Goal: Check status: Check status

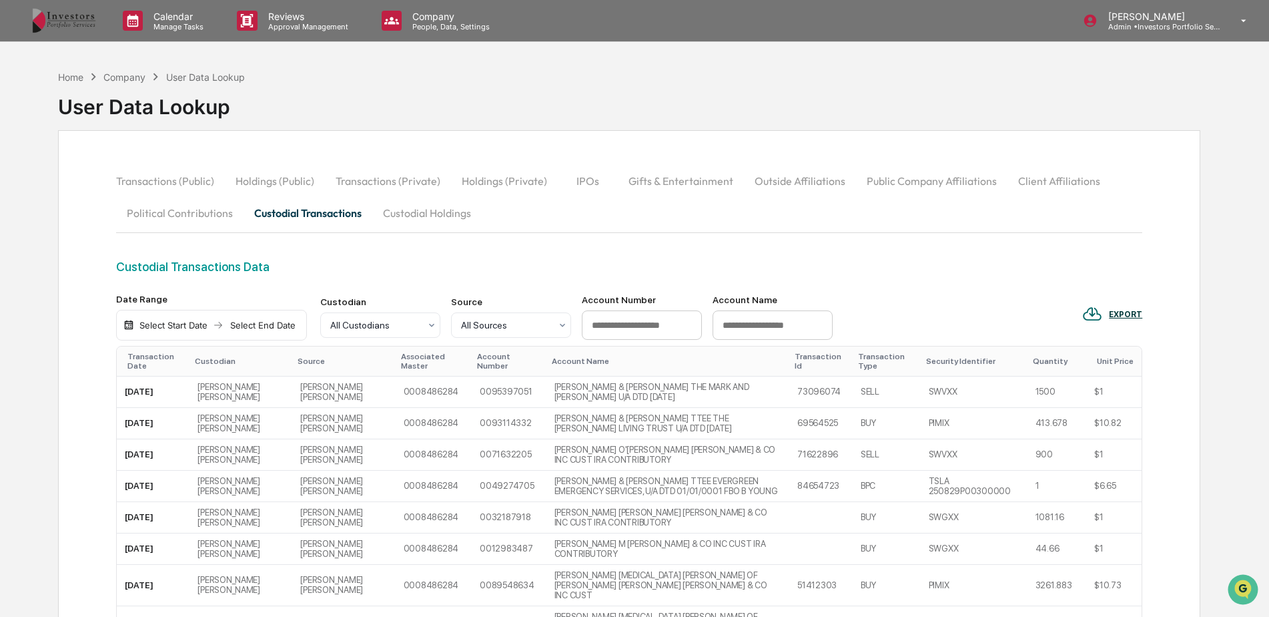
click at [438, 226] on button "Custodial Holdings" at bounding box center [426, 213] width 109 height 32
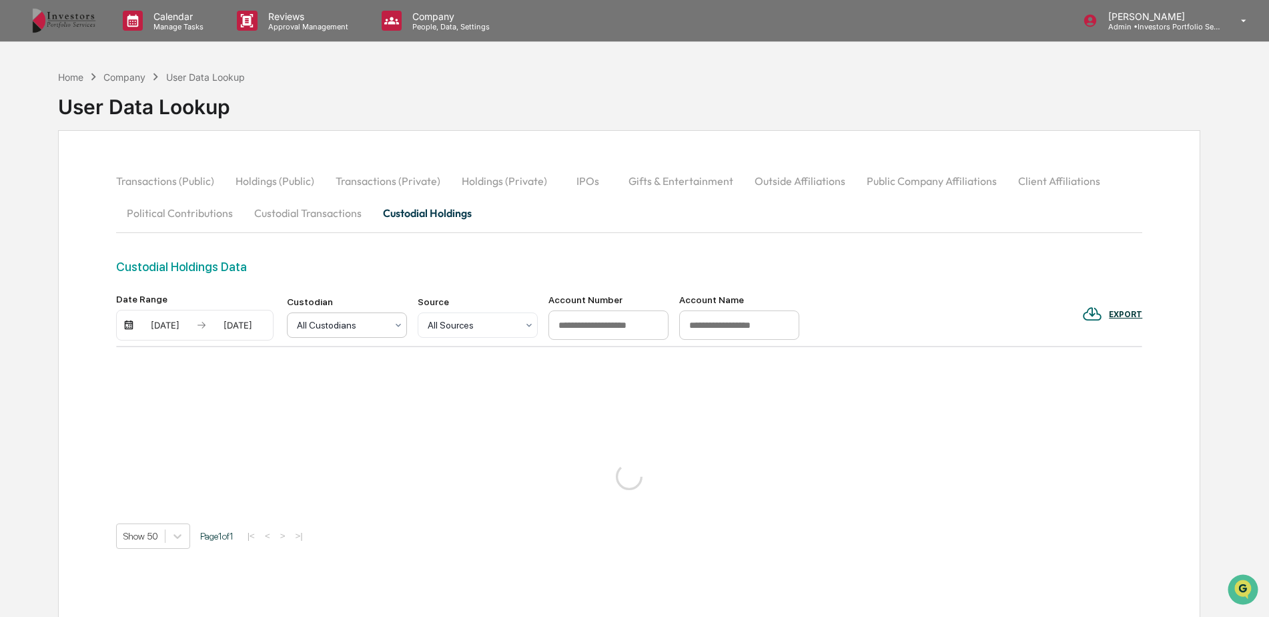
click at [359, 330] on div at bounding box center [341, 324] width 89 height 13
click at [371, 262] on div "Custodial Holdings Data" at bounding box center [629, 267] width 1027 height 14
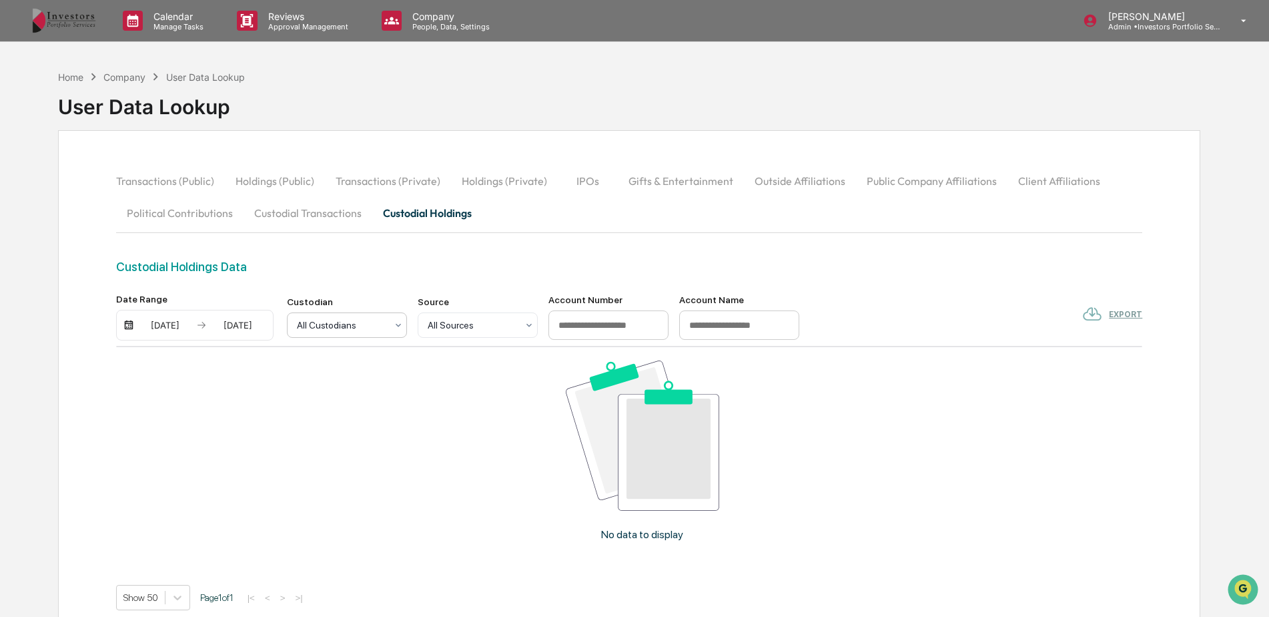
click at [369, 326] on div at bounding box center [341, 324] width 89 height 13
click at [218, 327] on div "[DATE]" at bounding box center [238, 325] width 57 height 11
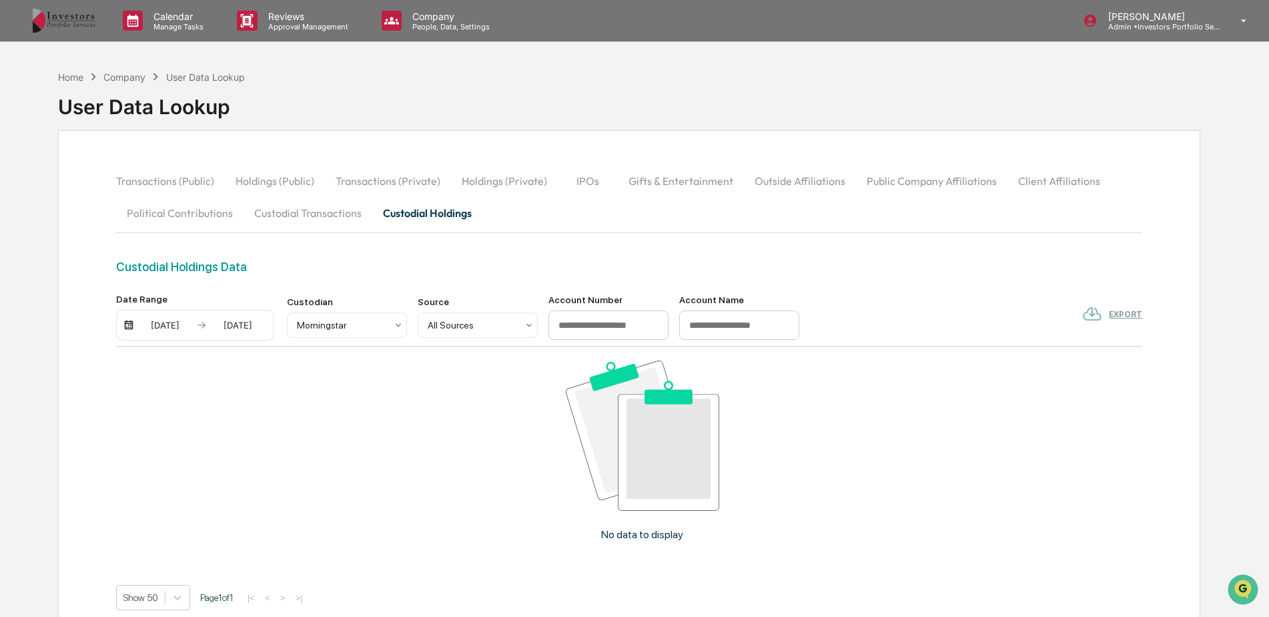
click at [176, 332] on div "[DATE] [DATE]" at bounding box center [195, 325] width 158 height 31
click at [179, 324] on div "[DATE]" at bounding box center [165, 325] width 57 height 11
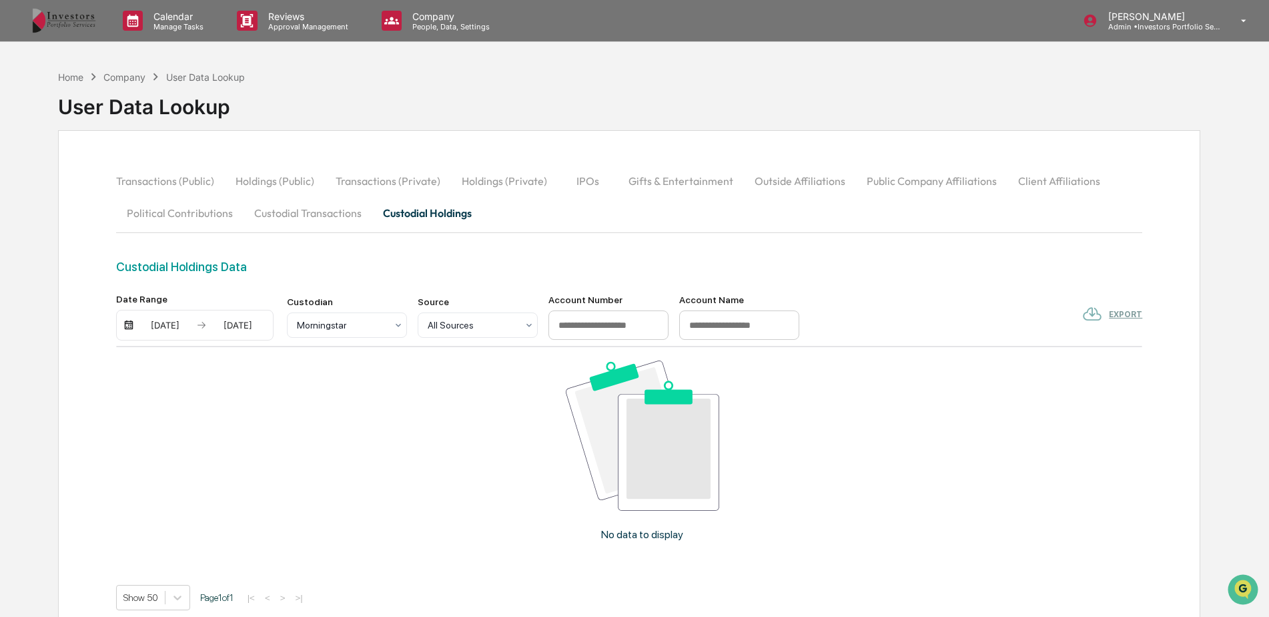
click at [645, 464] on img at bounding box center [643, 435] width 154 height 150
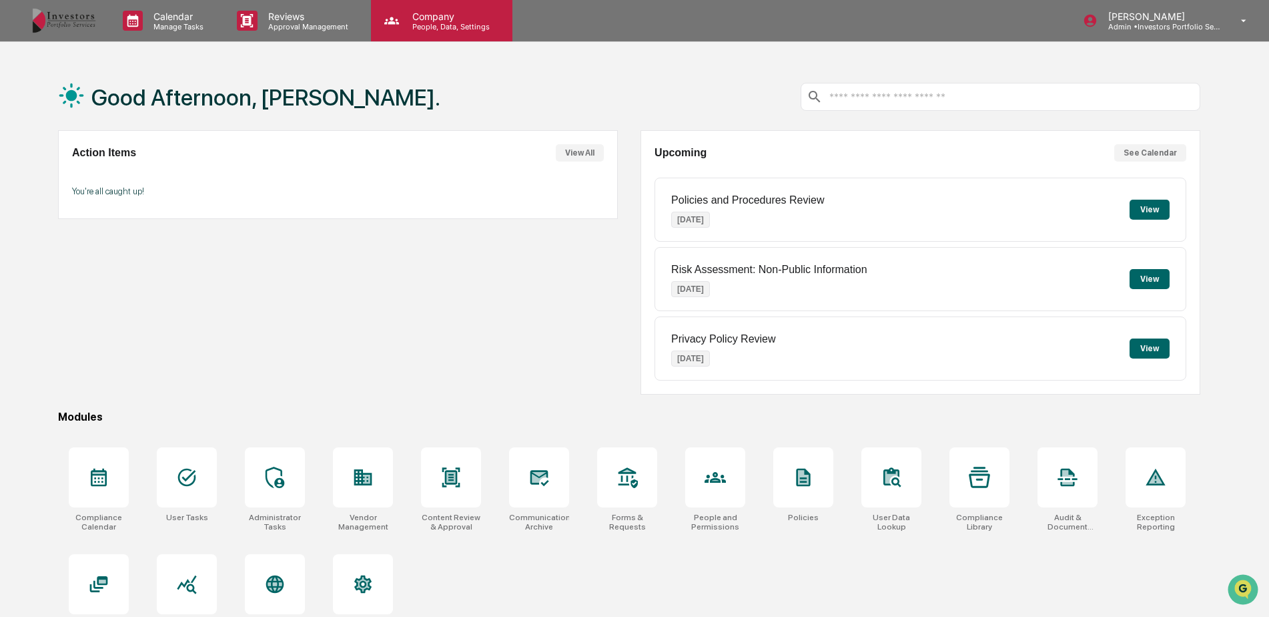
click at [425, 9] on div "Company People, Data, Settings" at bounding box center [441, 20] width 141 height 41
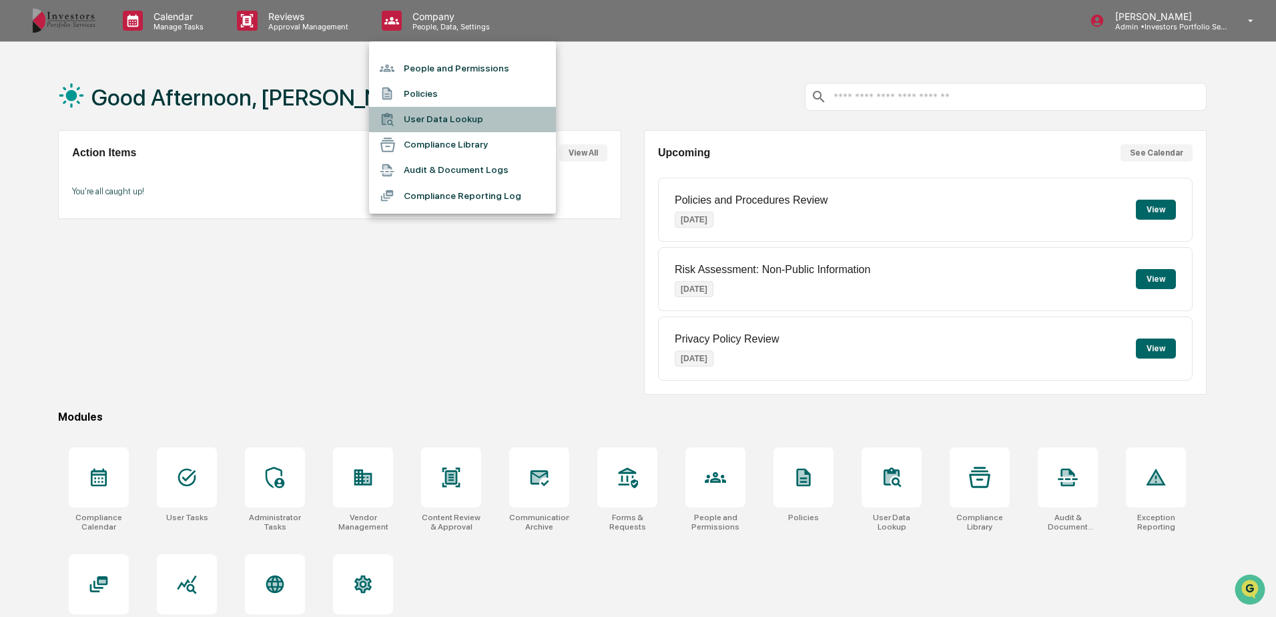
click at [444, 121] on li "User Data Lookup" at bounding box center [462, 119] width 187 height 25
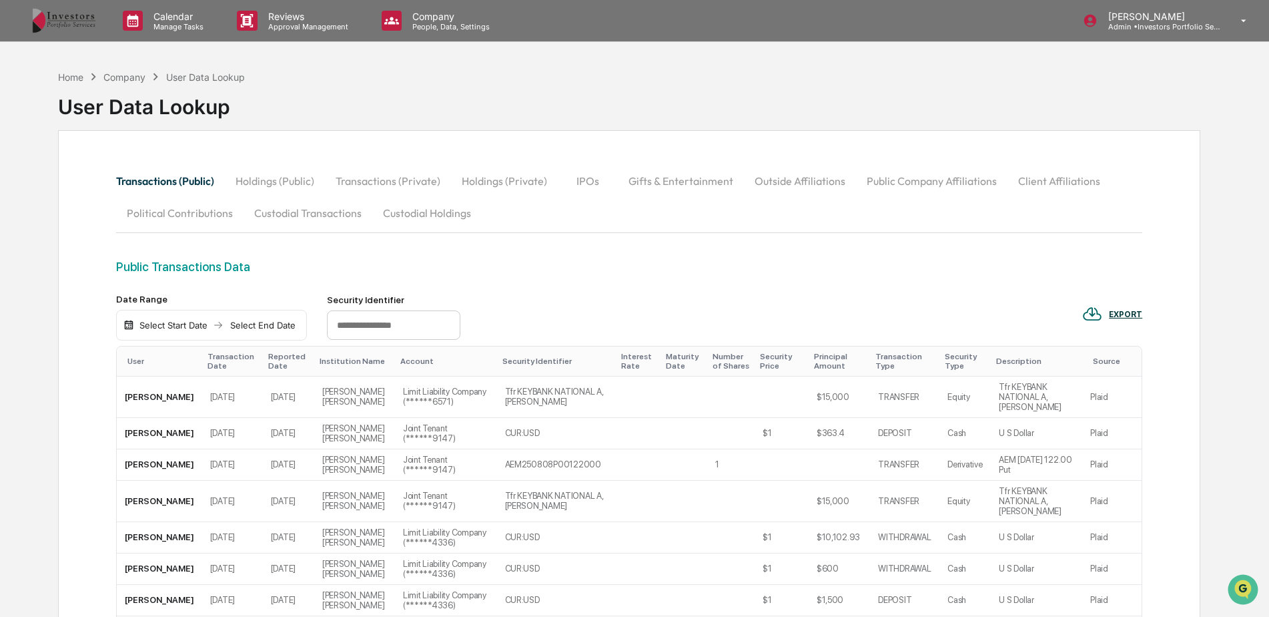
click at [428, 214] on button "Custodial Holdings" at bounding box center [426, 213] width 109 height 32
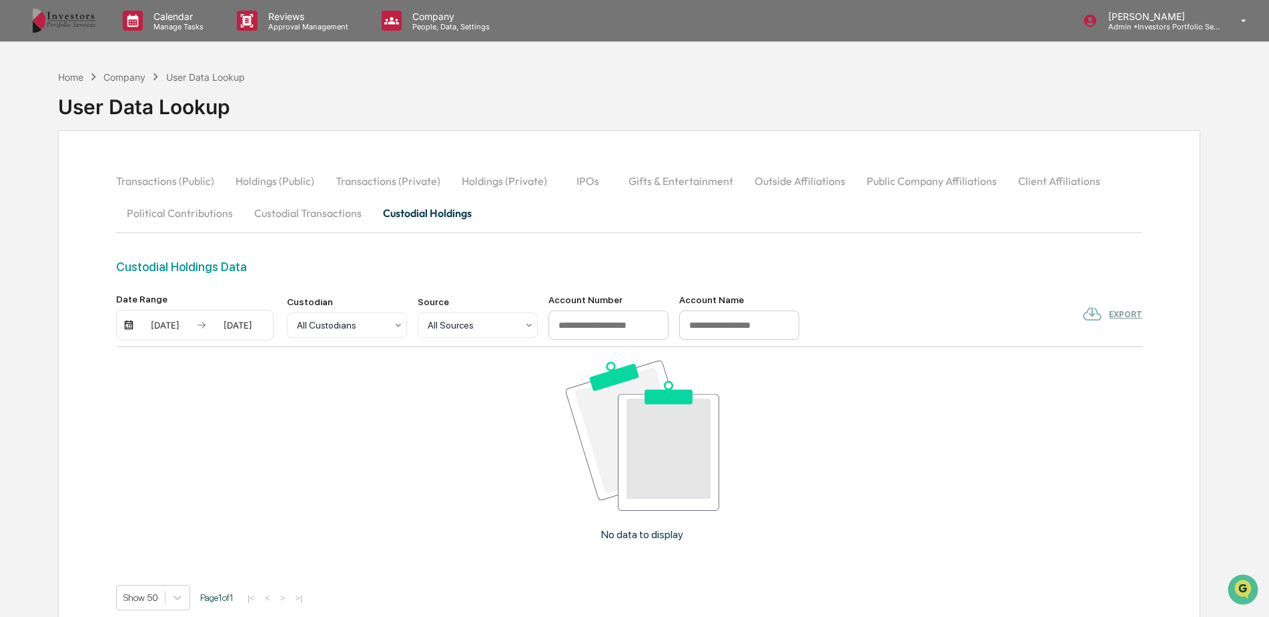
click at [141, 324] on div "[DATE]" at bounding box center [165, 325] width 57 height 11
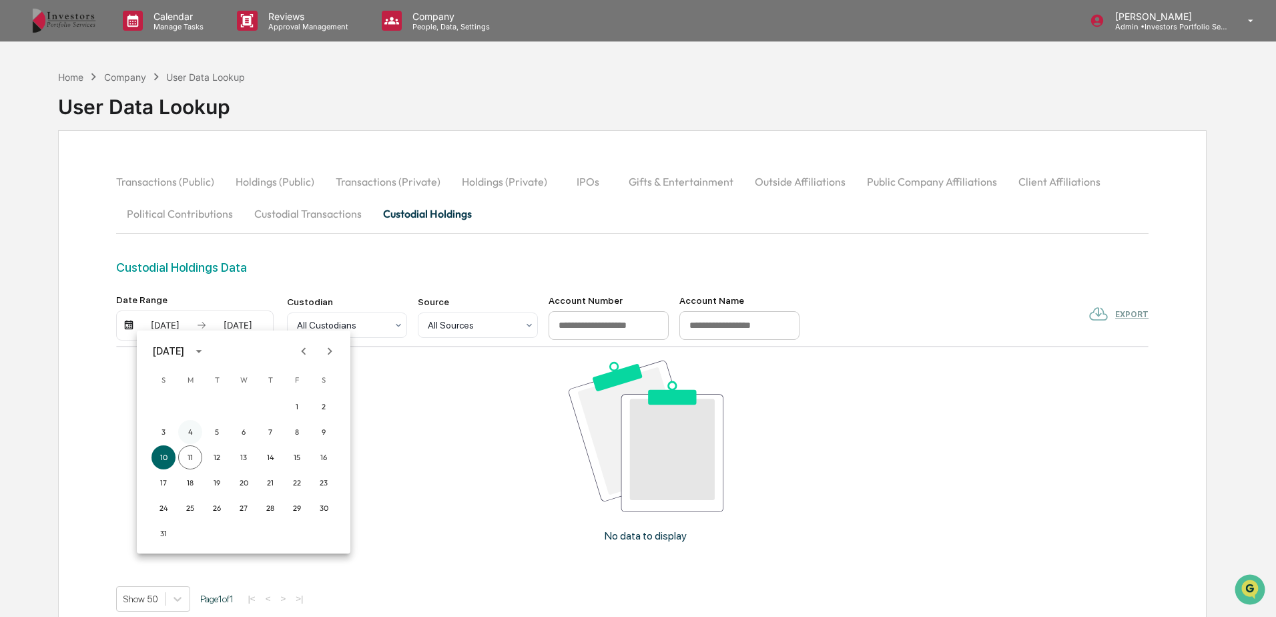
click at [188, 426] on button "4" at bounding box center [190, 432] width 24 height 24
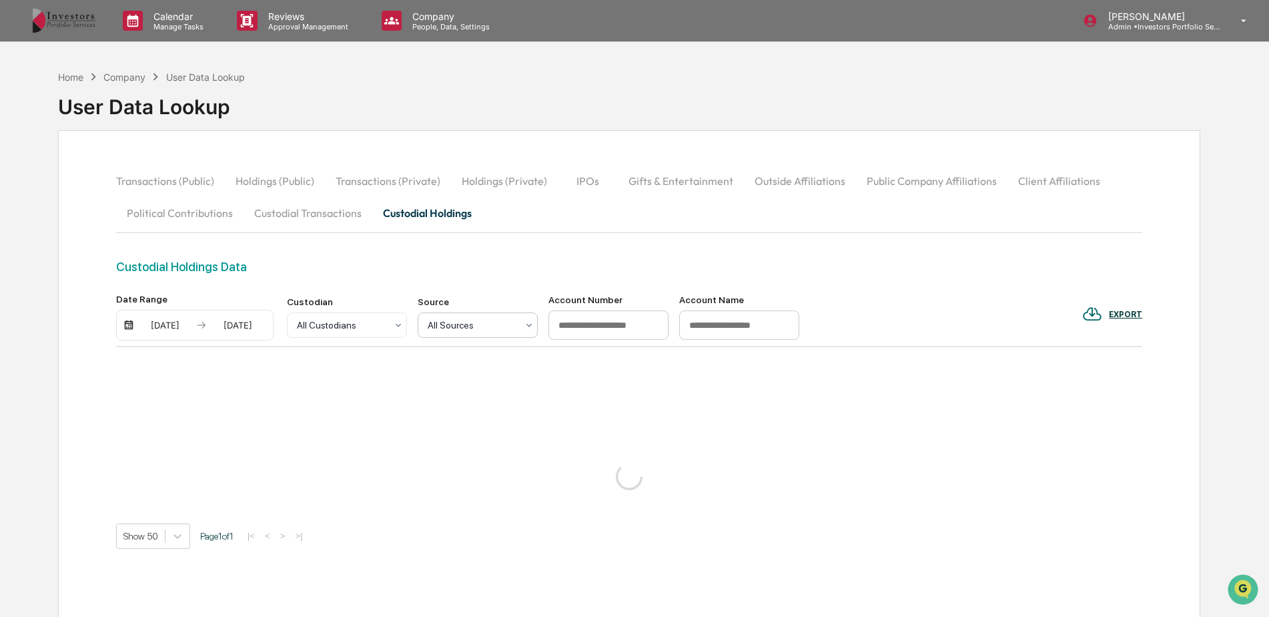
click at [386, 319] on div at bounding box center [341, 324] width 89 height 13
click at [445, 319] on div at bounding box center [472, 324] width 89 height 13
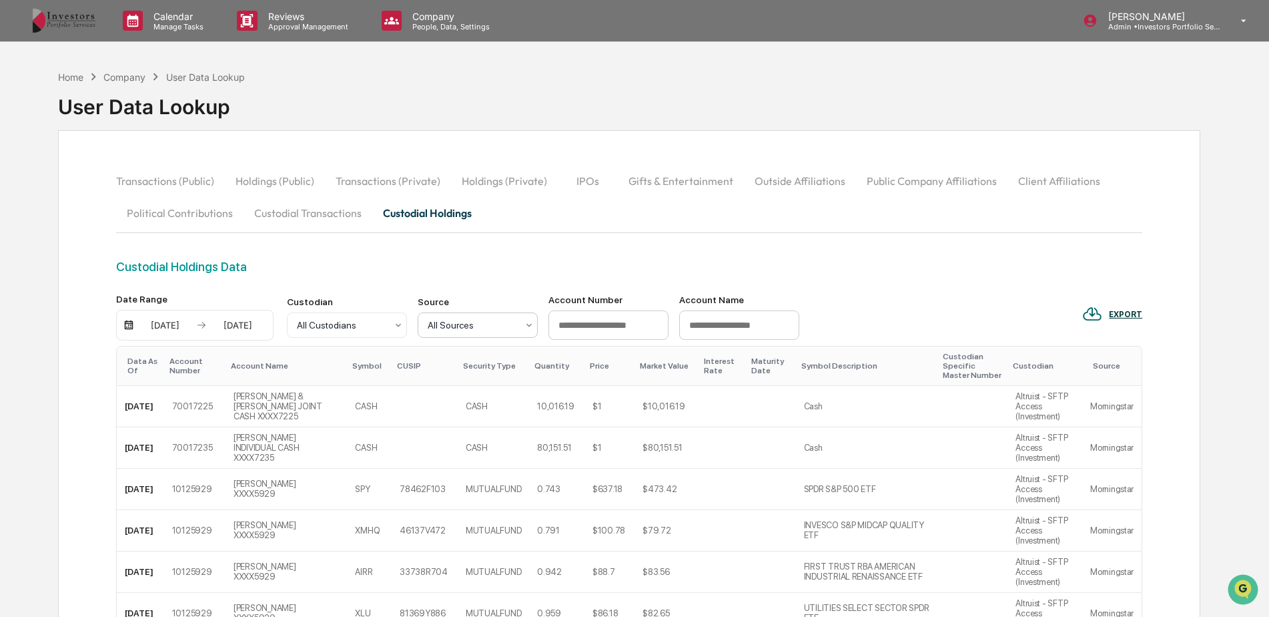
scroll to position [67, 0]
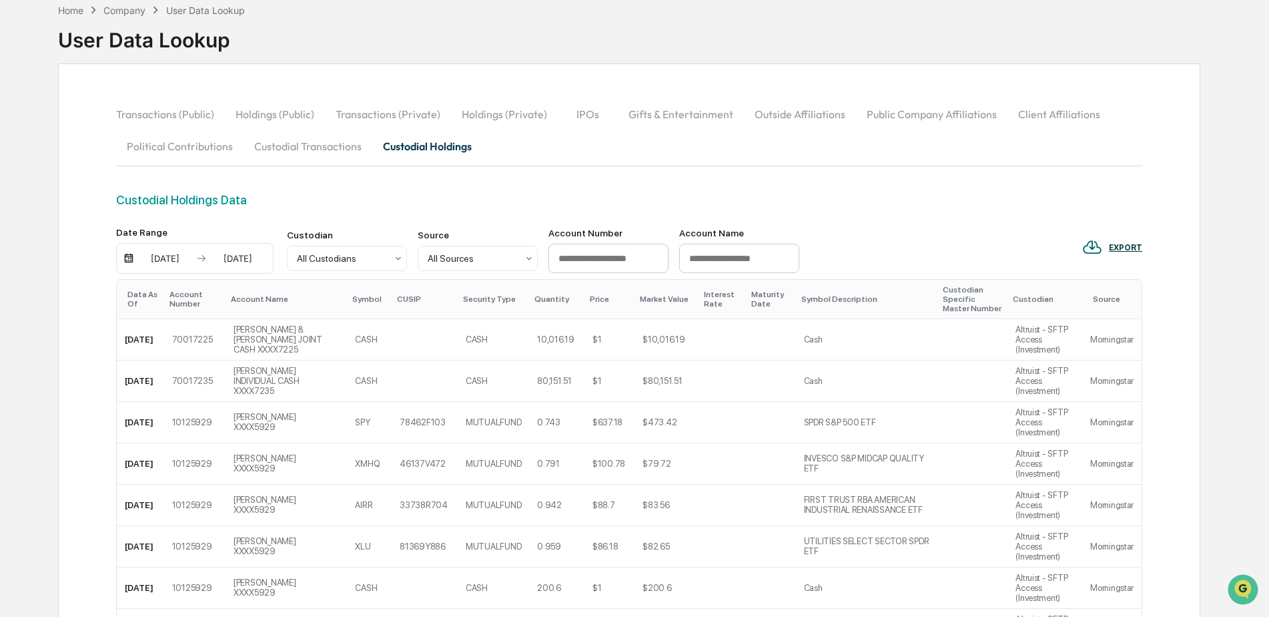
click at [288, 153] on button "Custodial Transactions" at bounding box center [308, 146] width 129 height 32
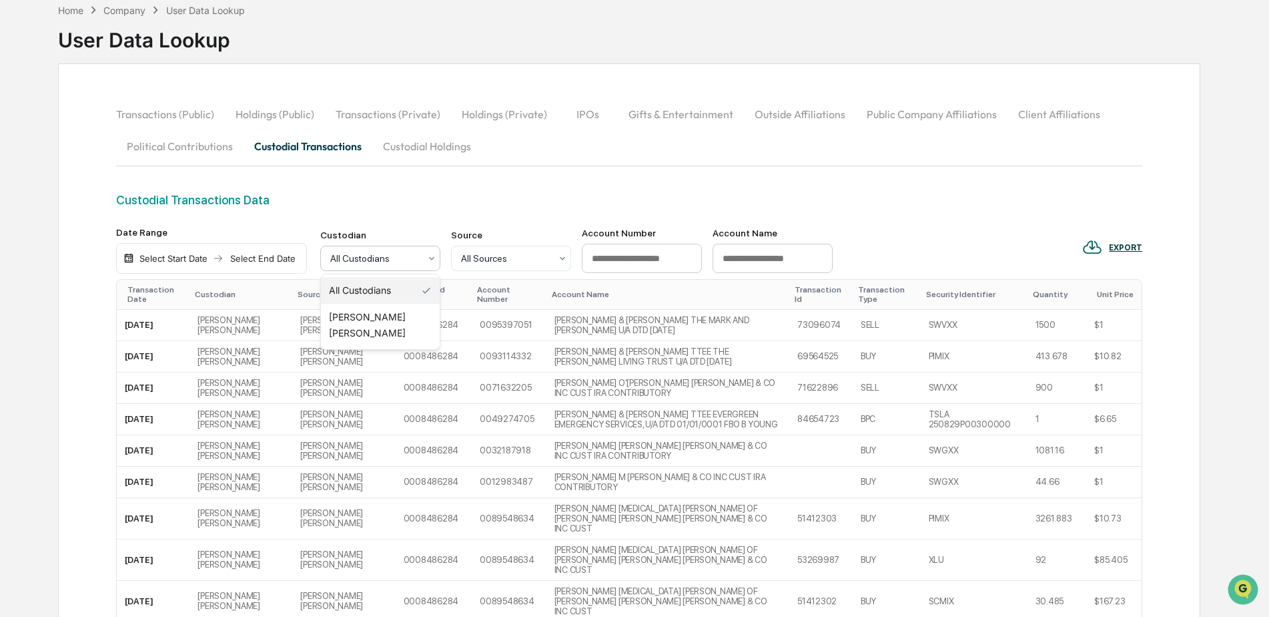
click at [359, 260] on div at bounding box center [374, 258] width 89 height 13
click at [533, 173] on div "Transactions (Public) Holdings (Public) Transactions (Private) Holdings (Privat…" at bounding box center [629, 145] width 1027 height 95
click at [399, 152] on button "Custodial Holdings" at bounding box center [426, 146] width 109 height 32
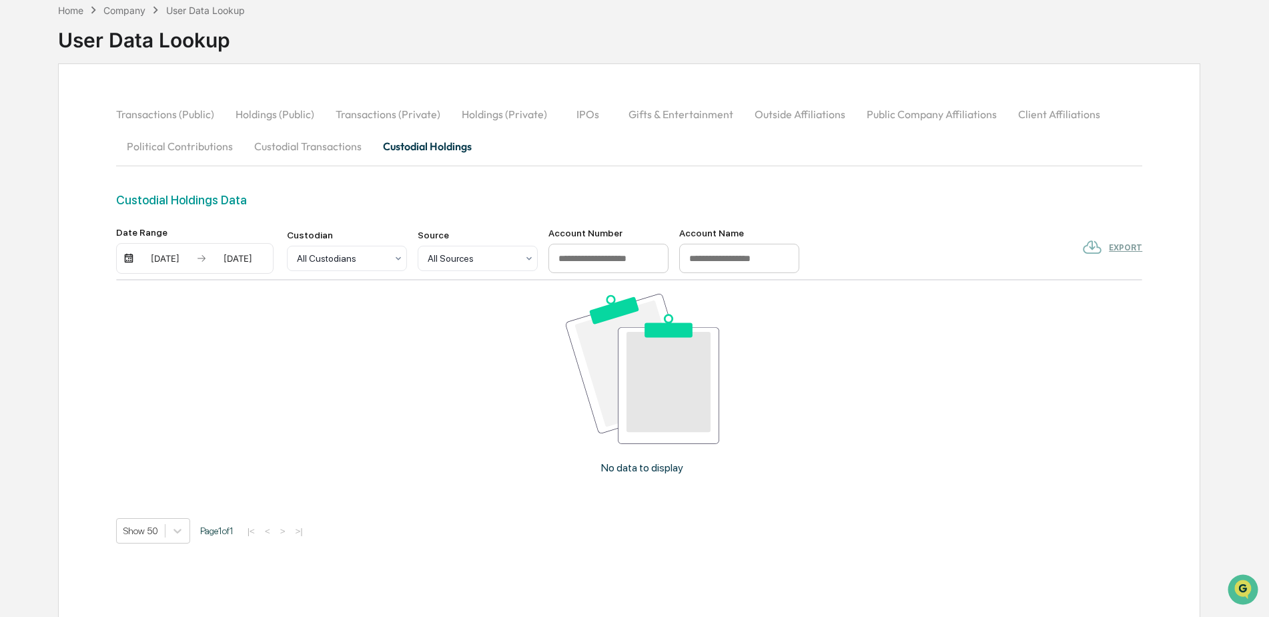
click at [154, 254] on div "[DATE]" at bounding box center [165, 258] width 57 height 11
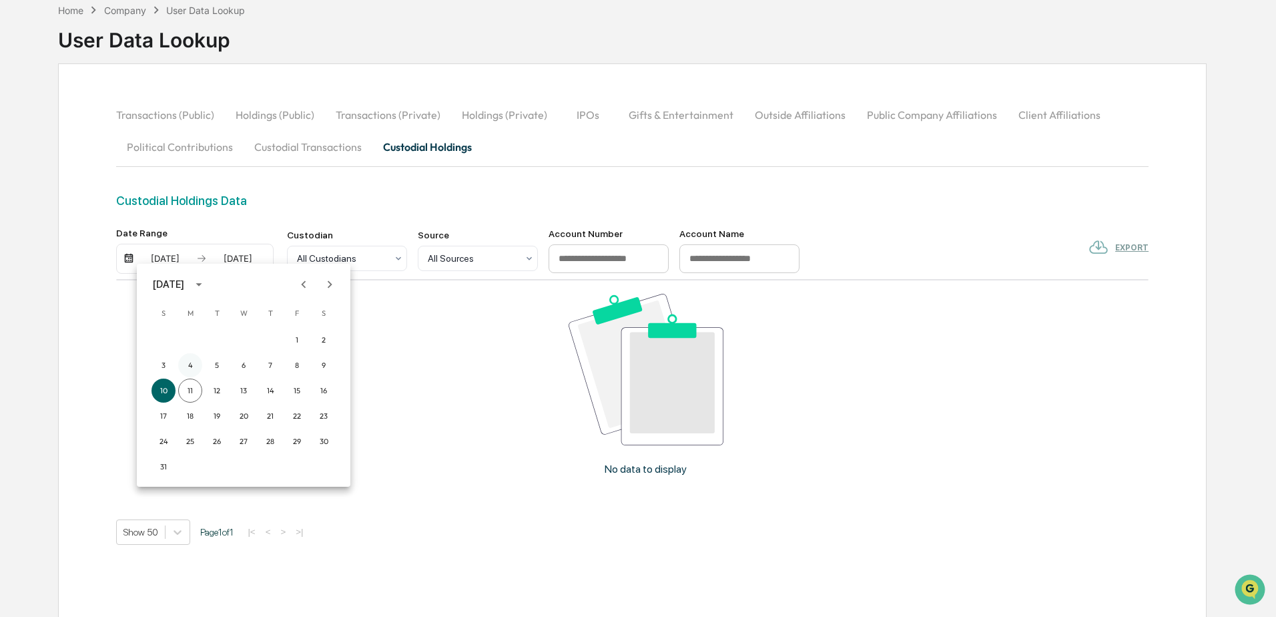
click at [185, 361] on button "4" at bounding box center [190, 365] width 24 height 24
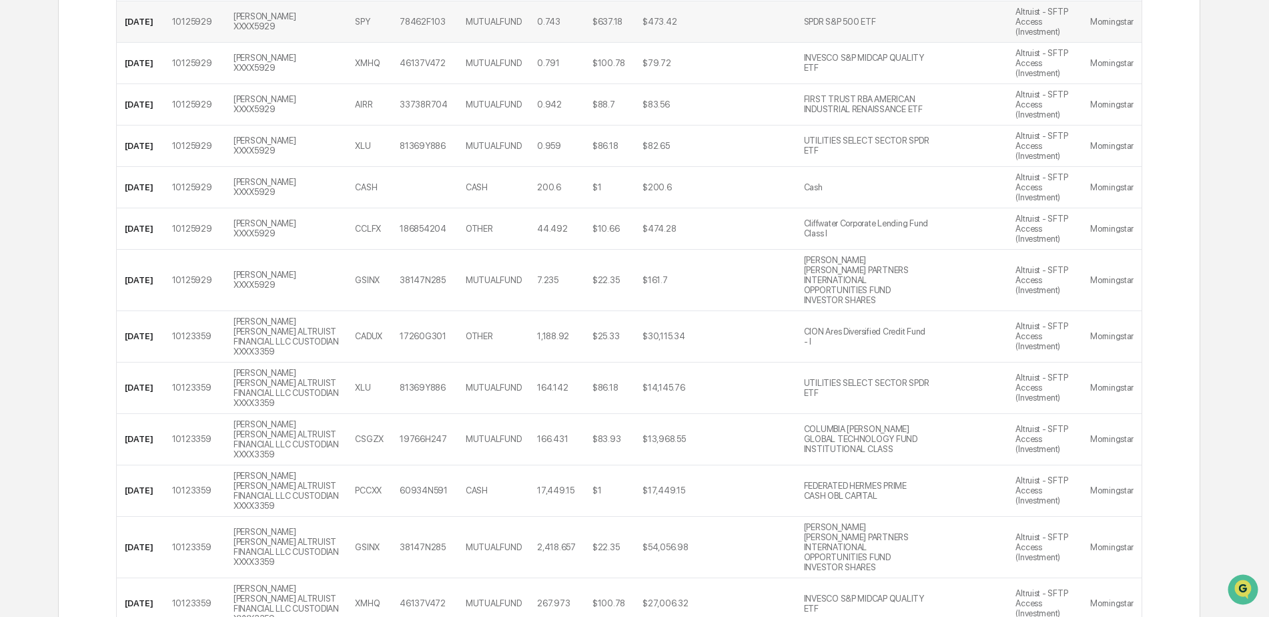
scroll to position [0, 0]
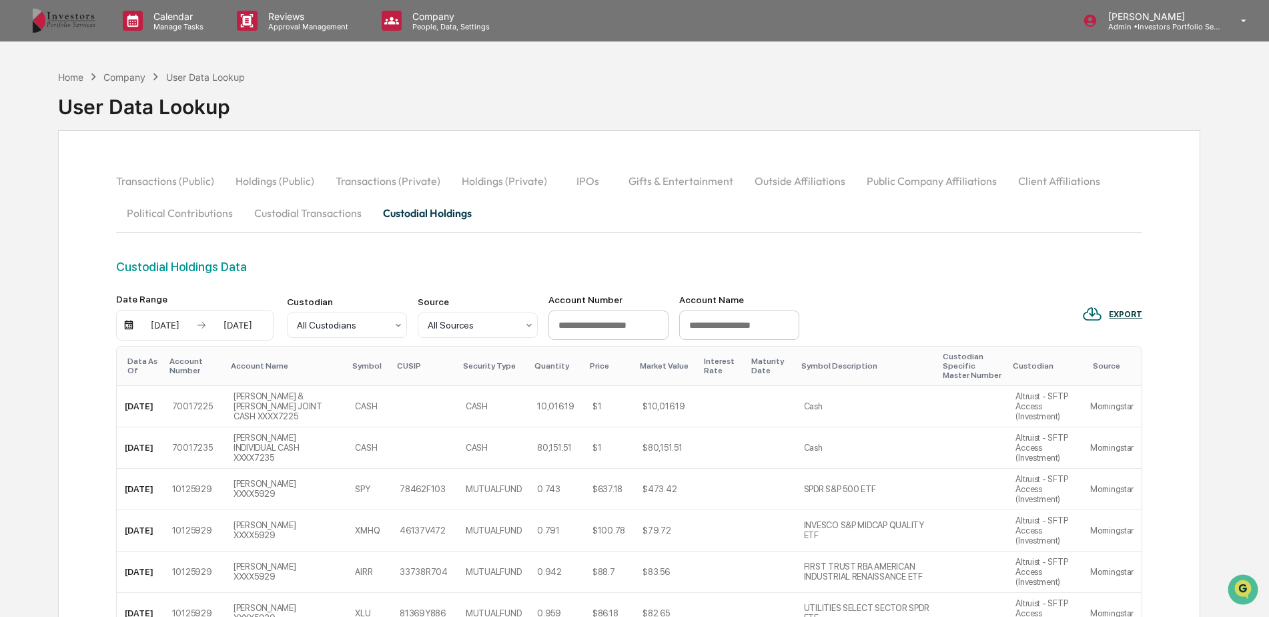
click at [166, 322] on div "[DATE]" at bounding box center [165, 325] width 57 height 11
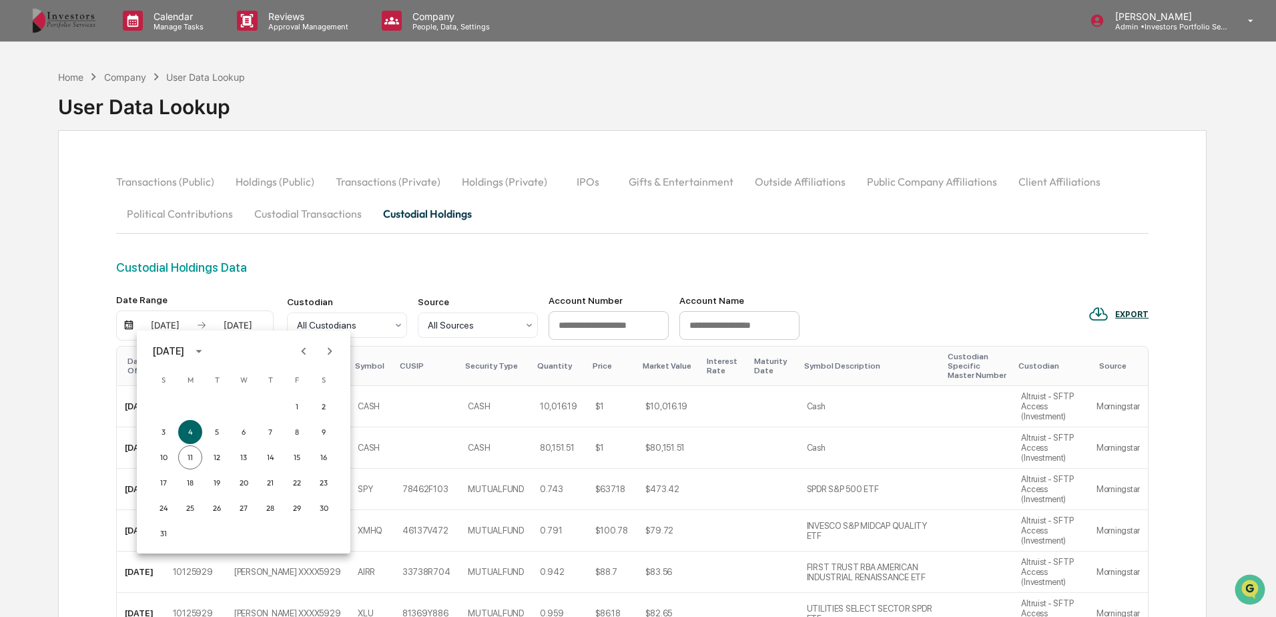
click at [296, 256] on div at bounding box center [638, 308] width 1276 height 617
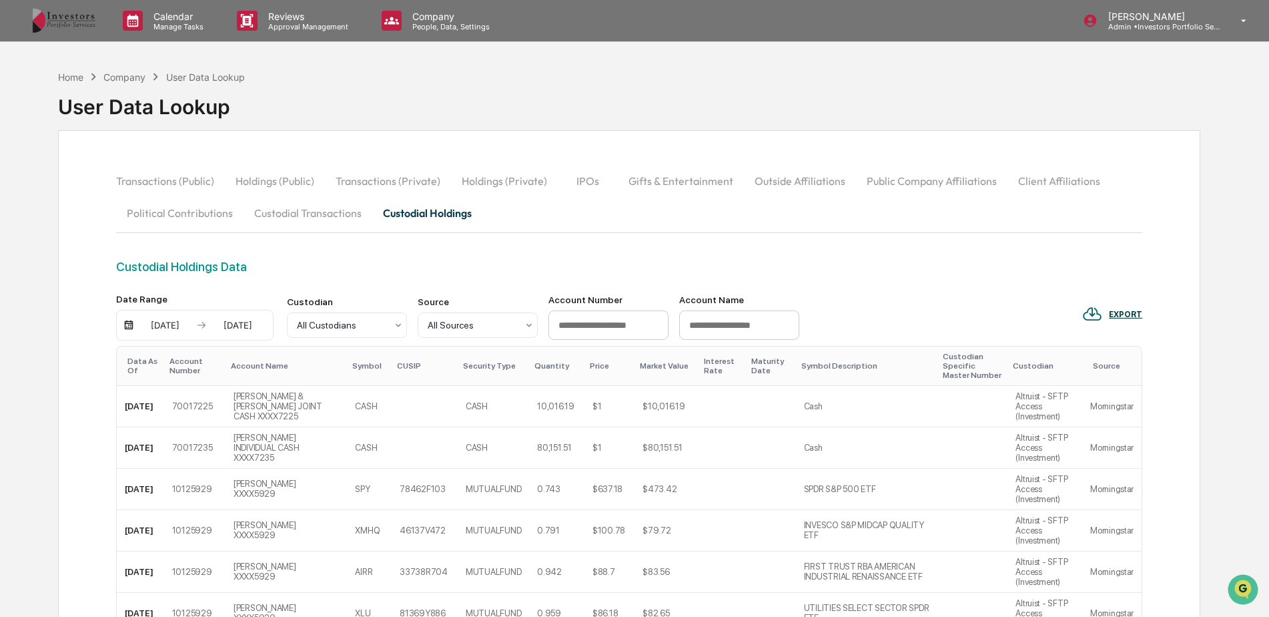
click at [324, 216] on button "Custodial Transactions" at bounding box center [308, 213] width 129 height 32
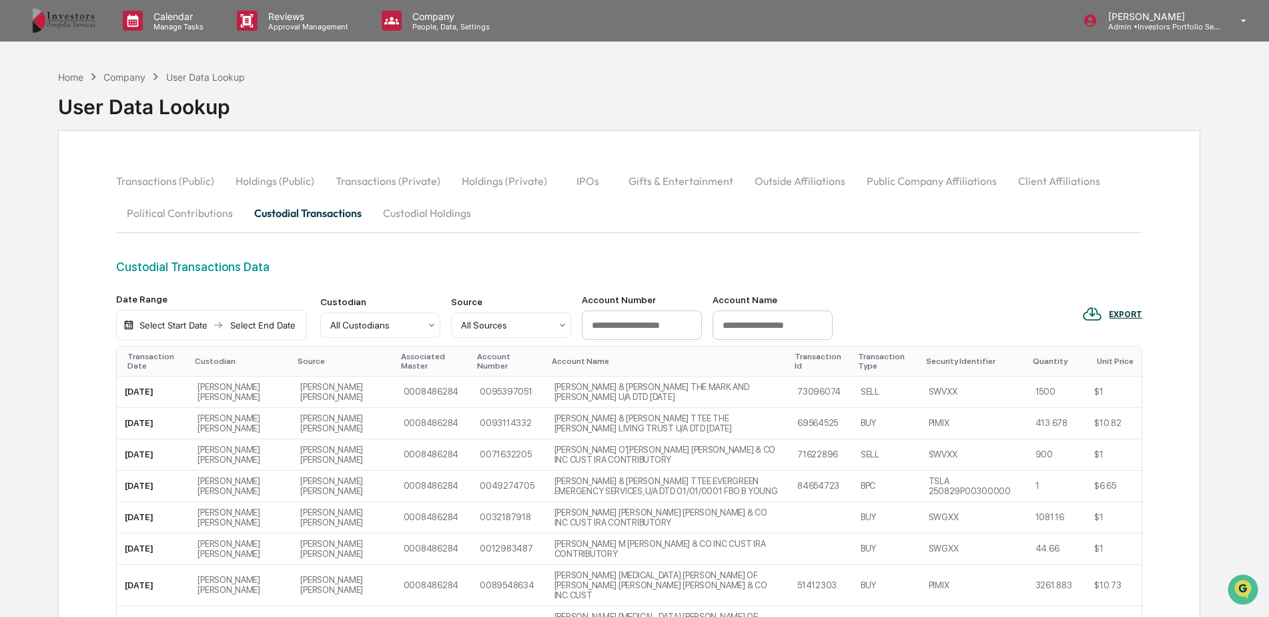
click at [182, 325] on div "Select Start Date" at bounding box center [173, 325] width 73 height 11
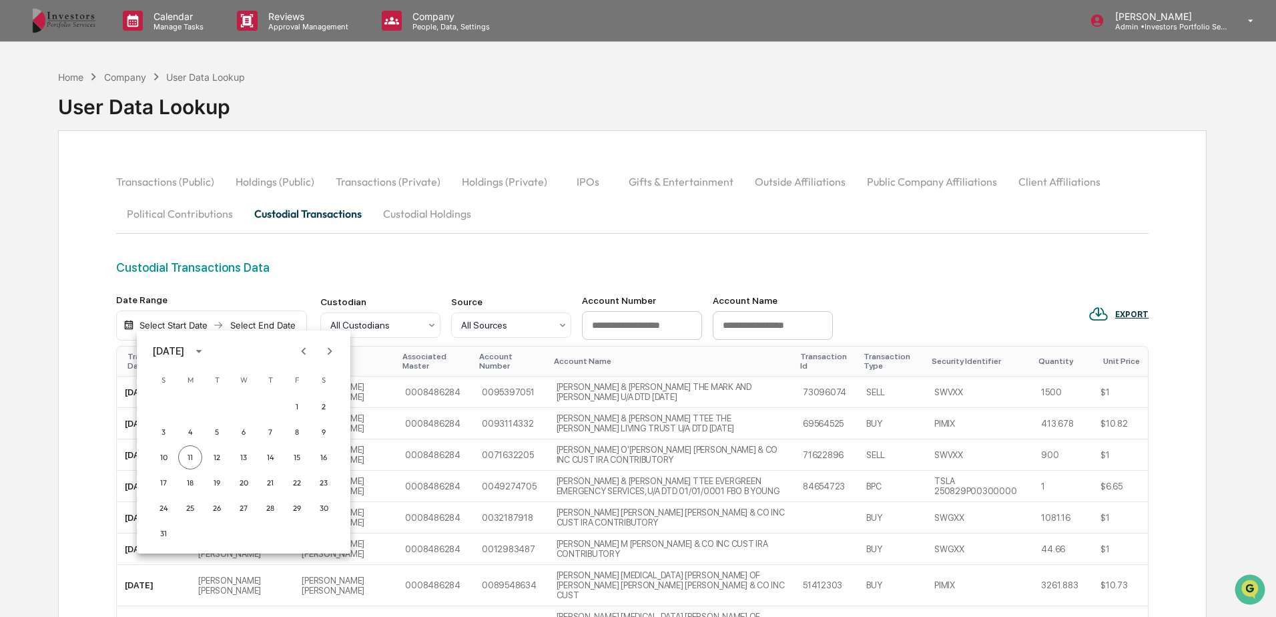
click at [303, 349] on icon "Previous month" at bounding box center [303, 351] width 15 height 15
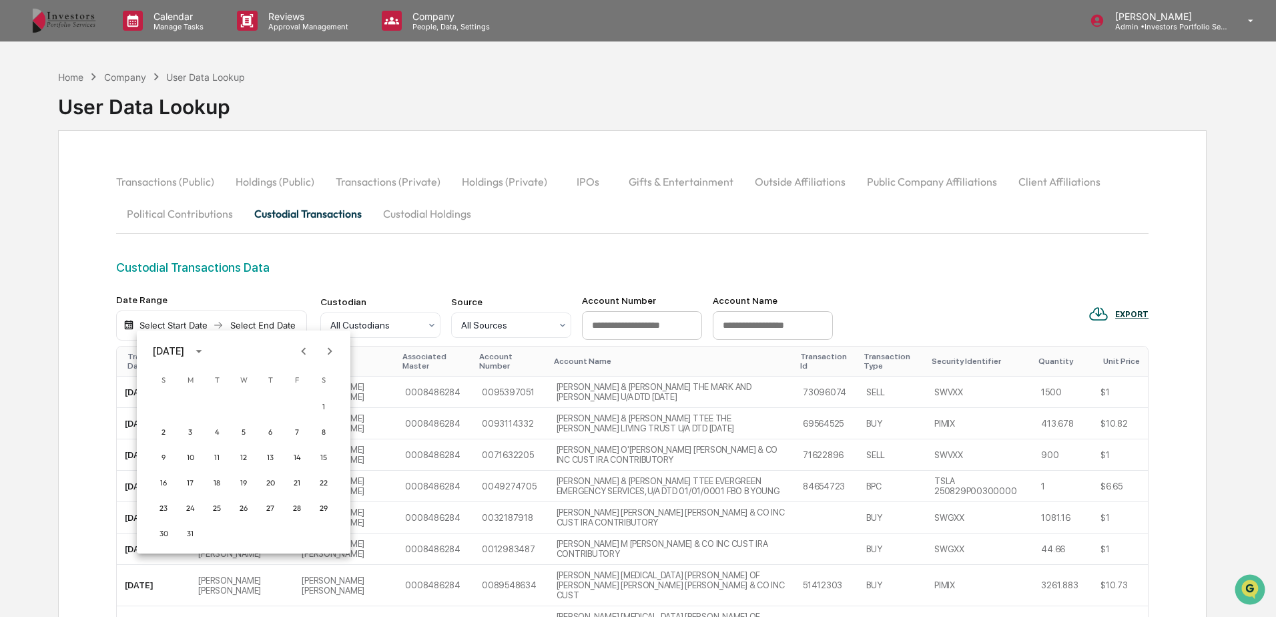
click at [332, 349] on icon "Next month" at bounding box center [329, 351] width 15 height 15
click at [262, 400] on button "1" at bounding box center [270, 406] width 24 height 24
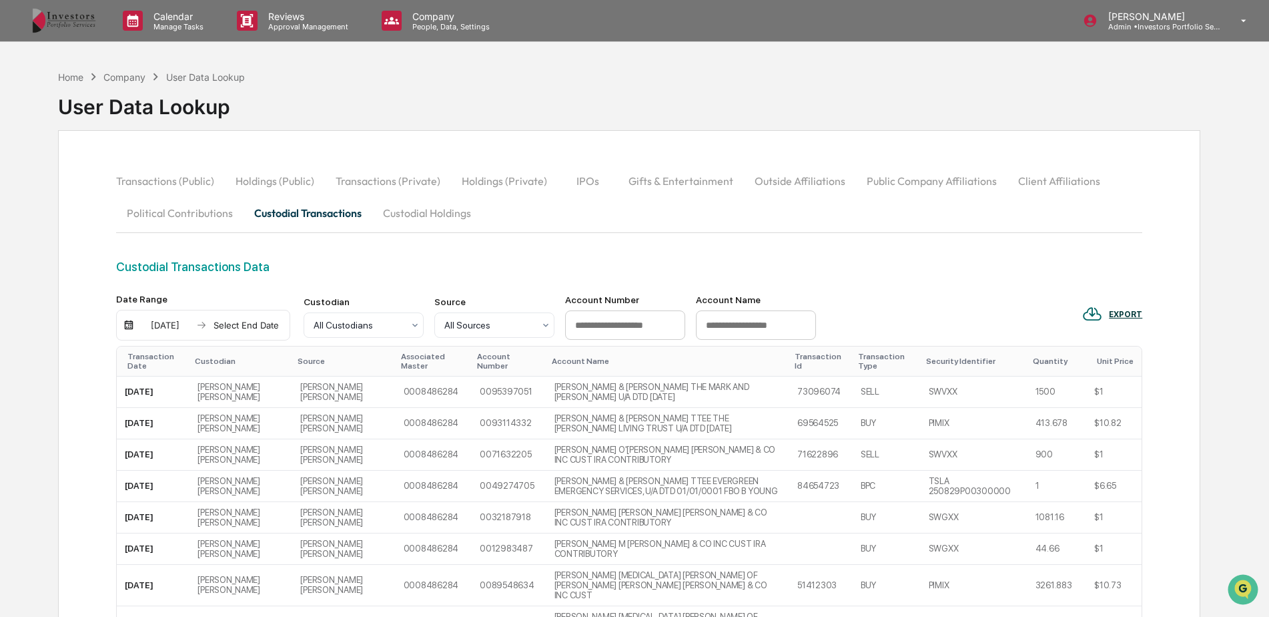
click at [251, 322] on div "Select End Date" at bounding box center [246, 325] width 73 height 11
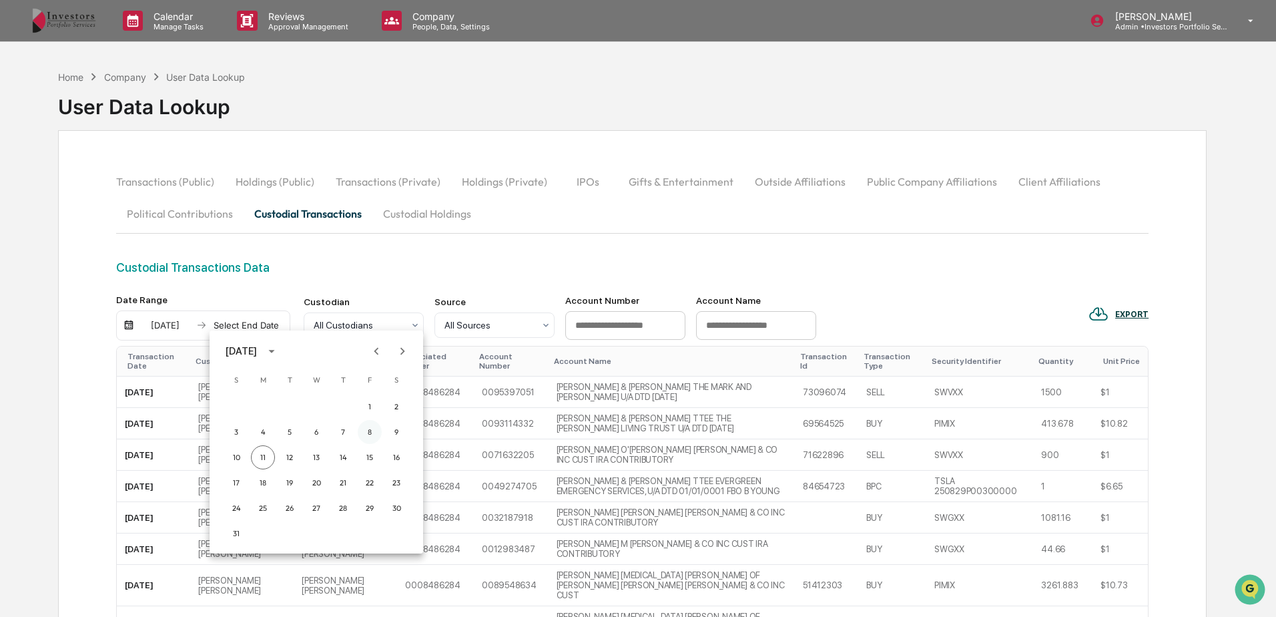
click at [374, 432] on button "8" at bounding box center [370, 432] width 24 height 24
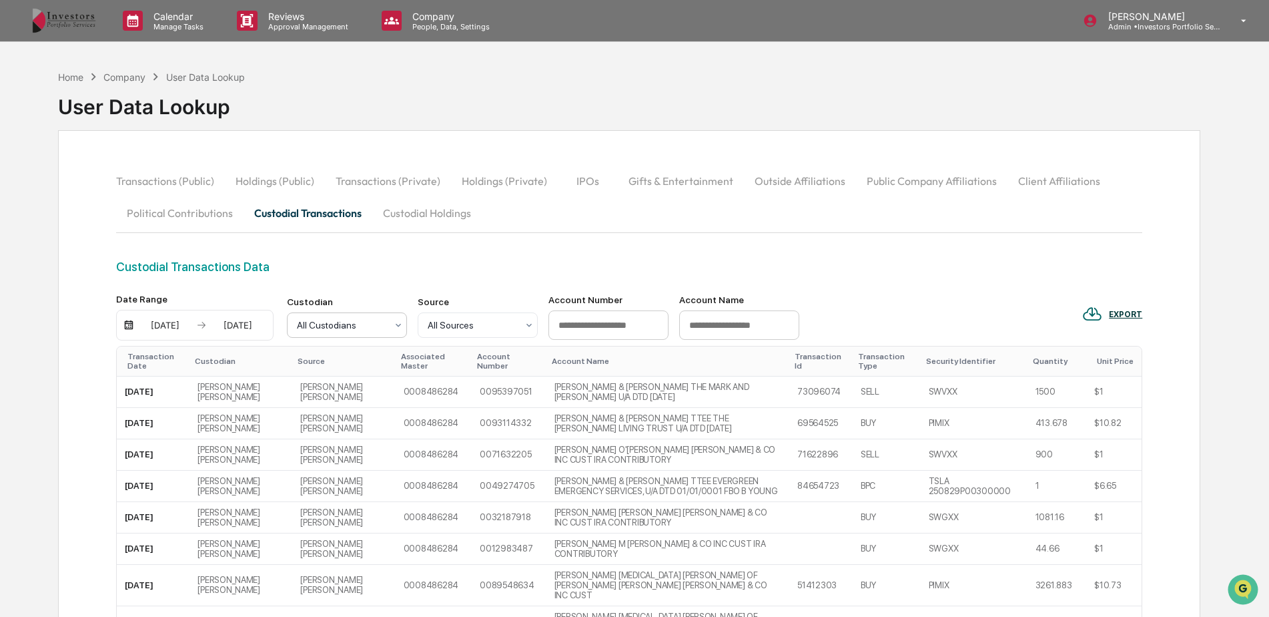
click at [338, 328] on div at bounding box center [341, 324] width 89 height 13
click at [345, 376] on div "[PERSON_NAME] [PERSON_NAME]" at bounding box center [347, 391] width 119 height 43
click at [345, 324] on div at bounding box center [341, 324] width 89 height 13
click at [336, 356] on div "All Custodians" at bounding box center [347, 357] width 119 height 27
click at [329, 256] on div "Transactions (Public) Holdings (Public) Transactions (Private) Holdings (Privat…" at bounding box center [629, 212] width 1027 height 95
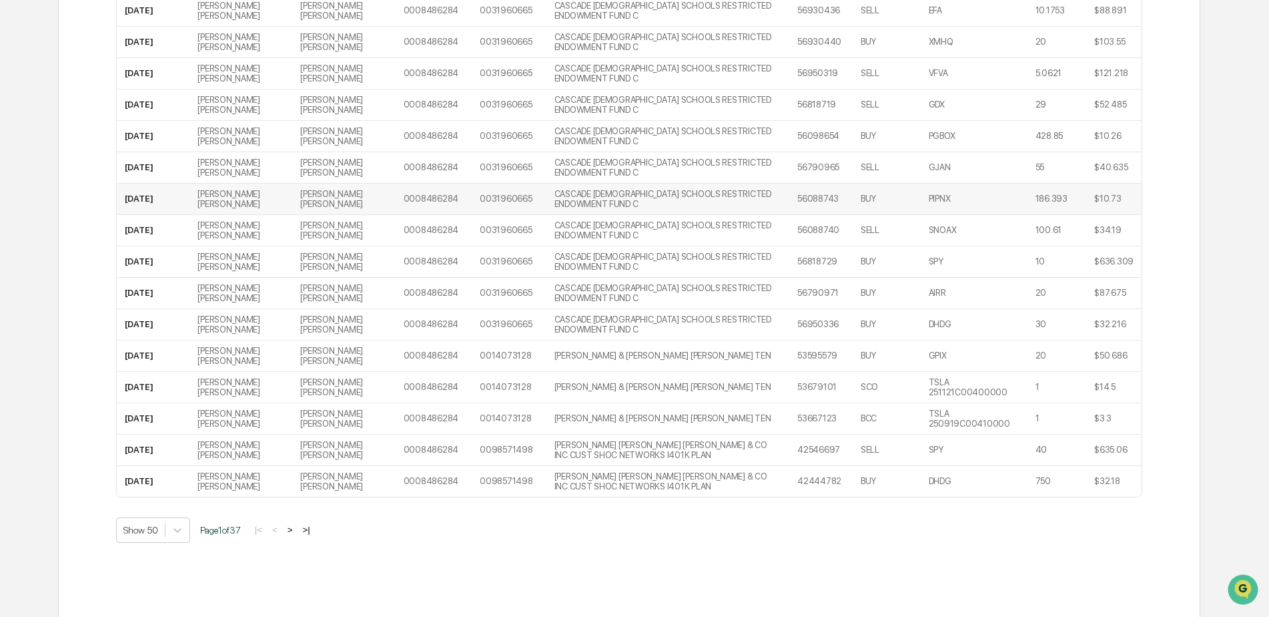
scroll to position [1511, 0]
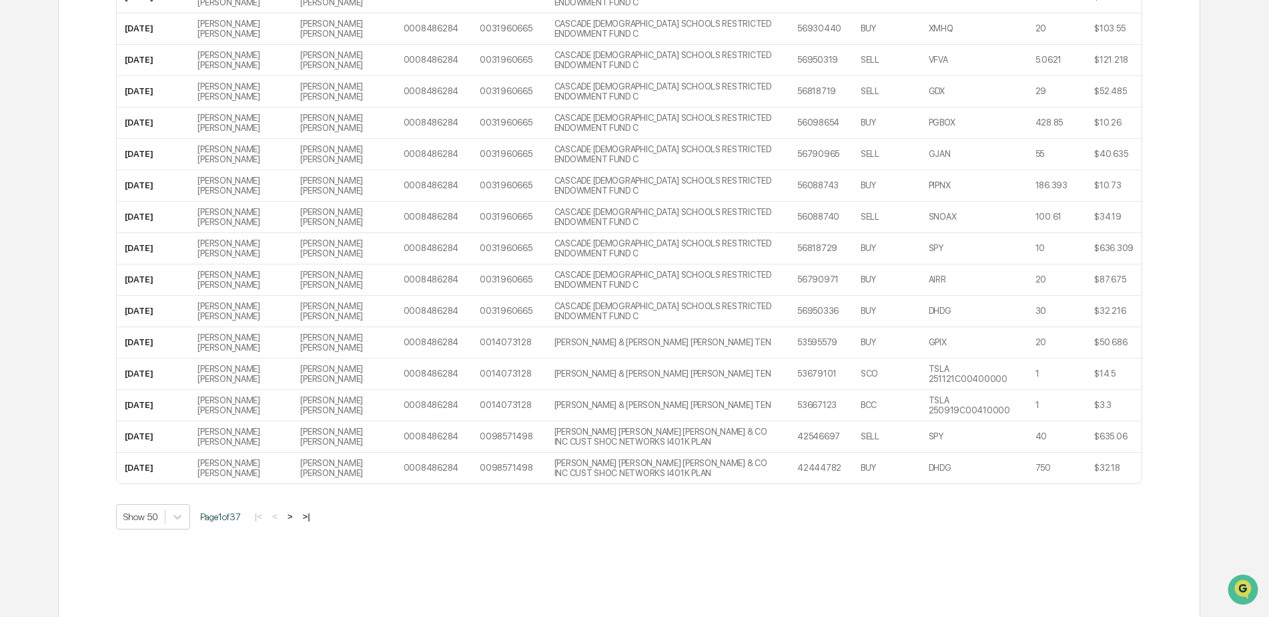
click at [314, 511] on button ">|" at bounding box center [305, 516] width 15 height 11
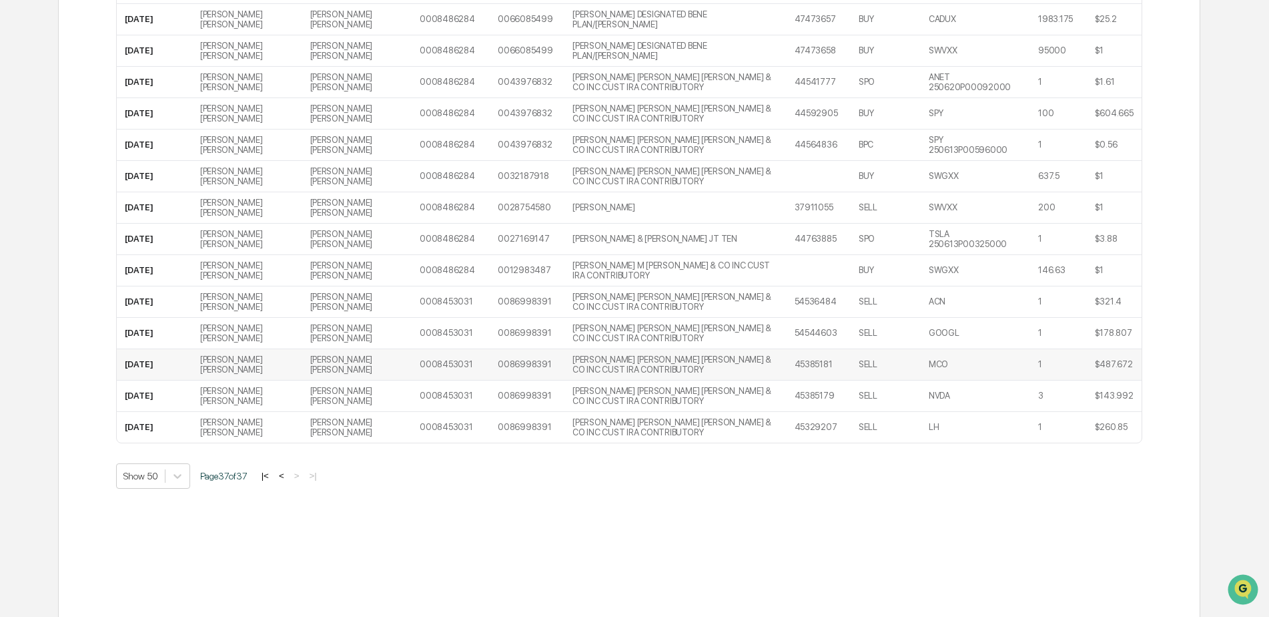
scroll to position [0, 0]
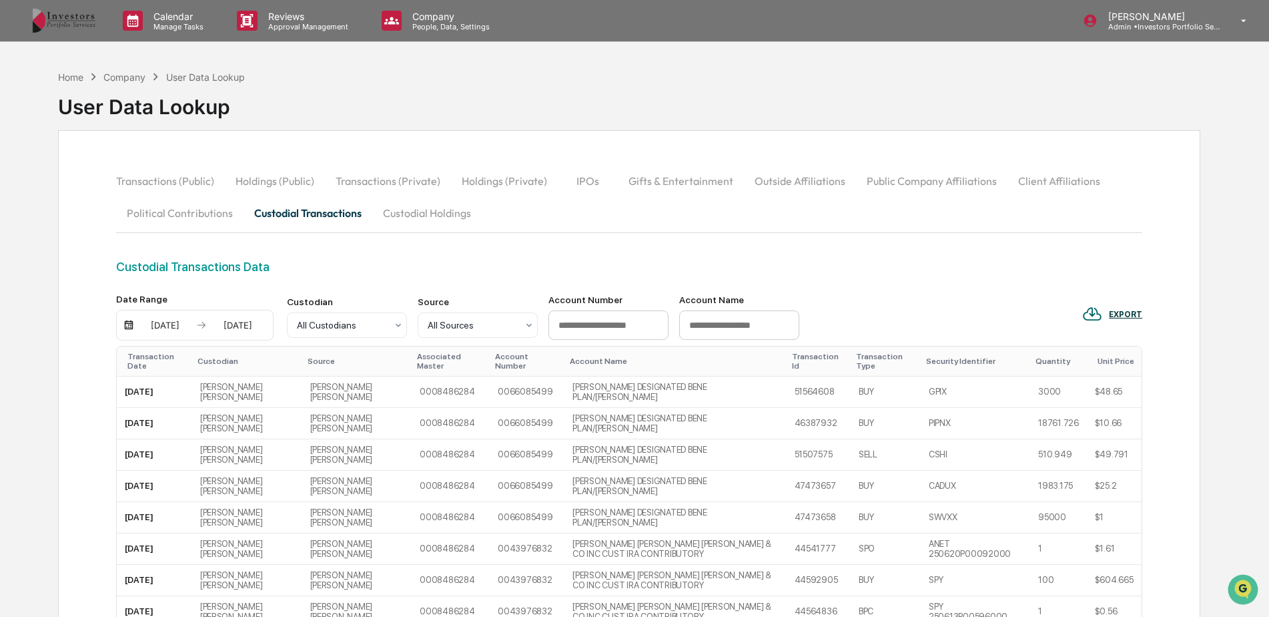
click at [425, 209] on button "Custodial Holdings" at bounding box center [426, 213] width 109 height 32
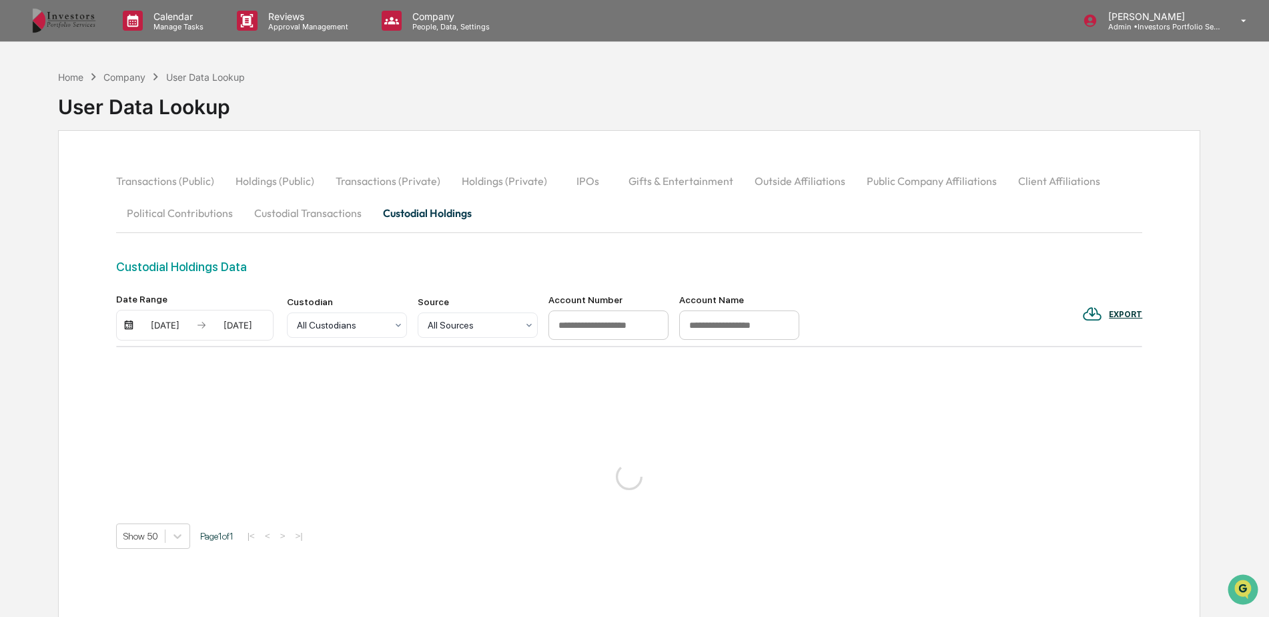
click at [162, 316] on div "[DATE] [DATE]" at bounding box center [195, 325] width 158 height 31
click at [162, 321] on div "[DATE]" at bounding box center [165, 325] width 57 height 11
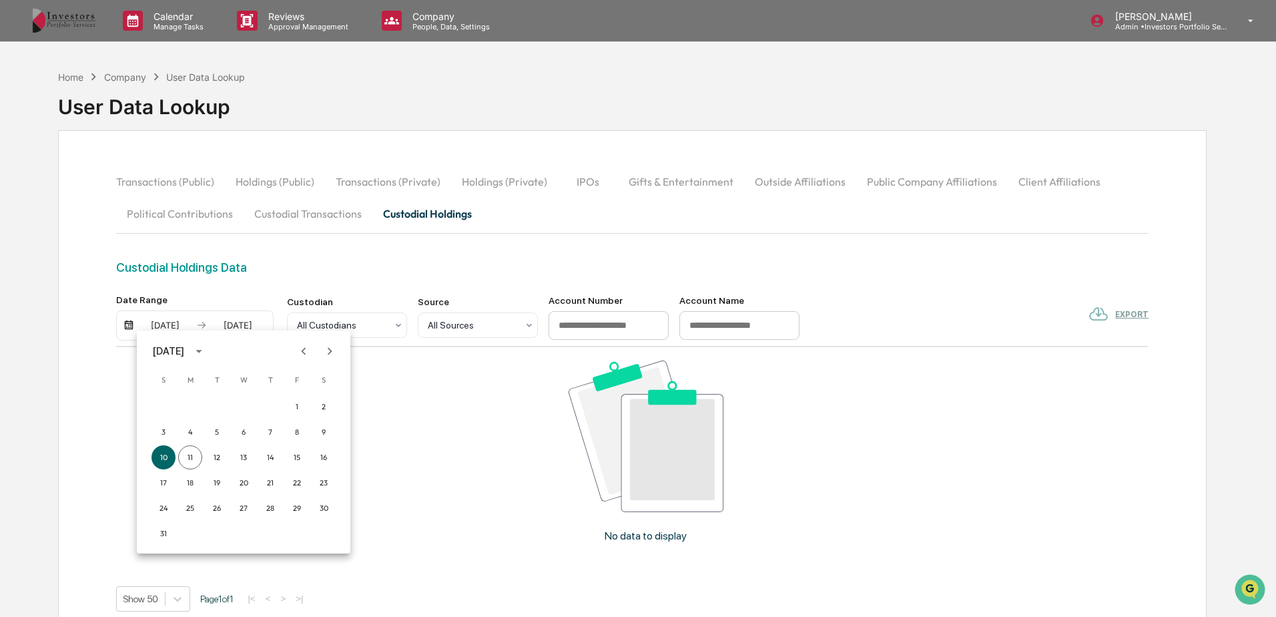
click at [304, 346] on icon "Previous month" at bounding box center [303, 351] width 15 height 15
click at [268, 507] on button "31" at bounding box center [270, 508] width 24 height 24
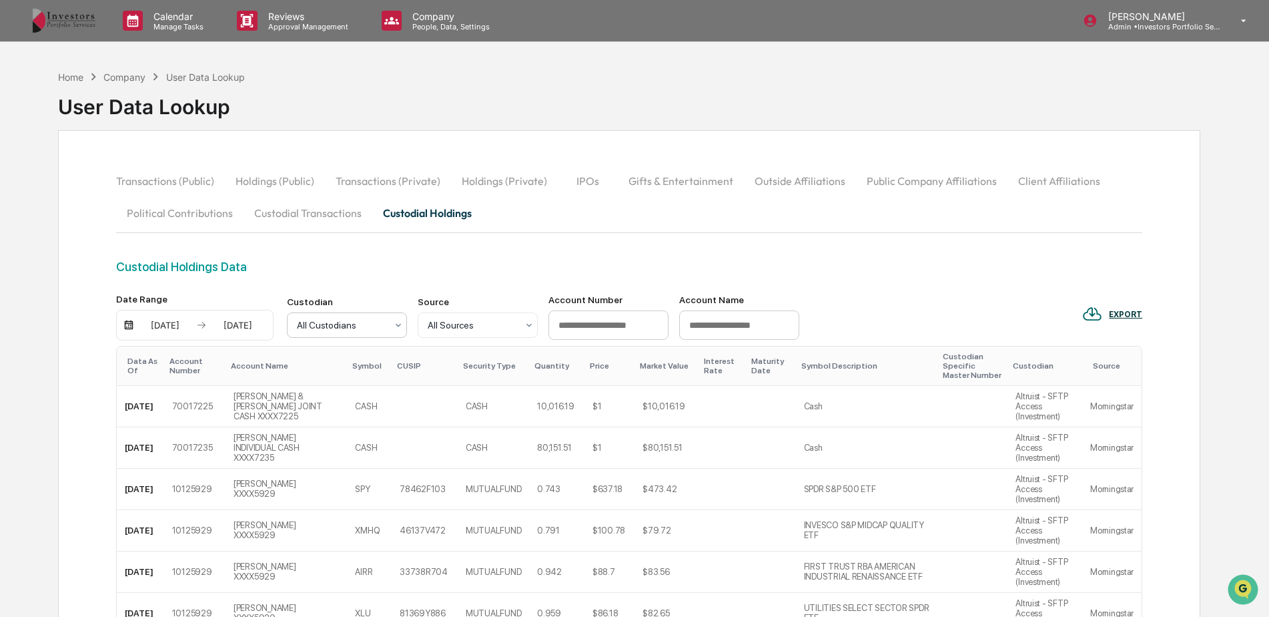
click at [366, 313] on div "All Custodians" at bounding box center [347, 324] width 120 height 25
click at [405, 251] on div "Transactions (Public) Holdings (Public) Transactions (Private) Holdings (Privat…" at bounding box center [629, 212] width 1027 height 95
click at [222, 318] on div "[DATE] [DATE]" at bounding box center [195, 325] width 158 height 31
click at [223, 320] on div "[DATE]" at bounding box center [238, 325] width 57 height 11
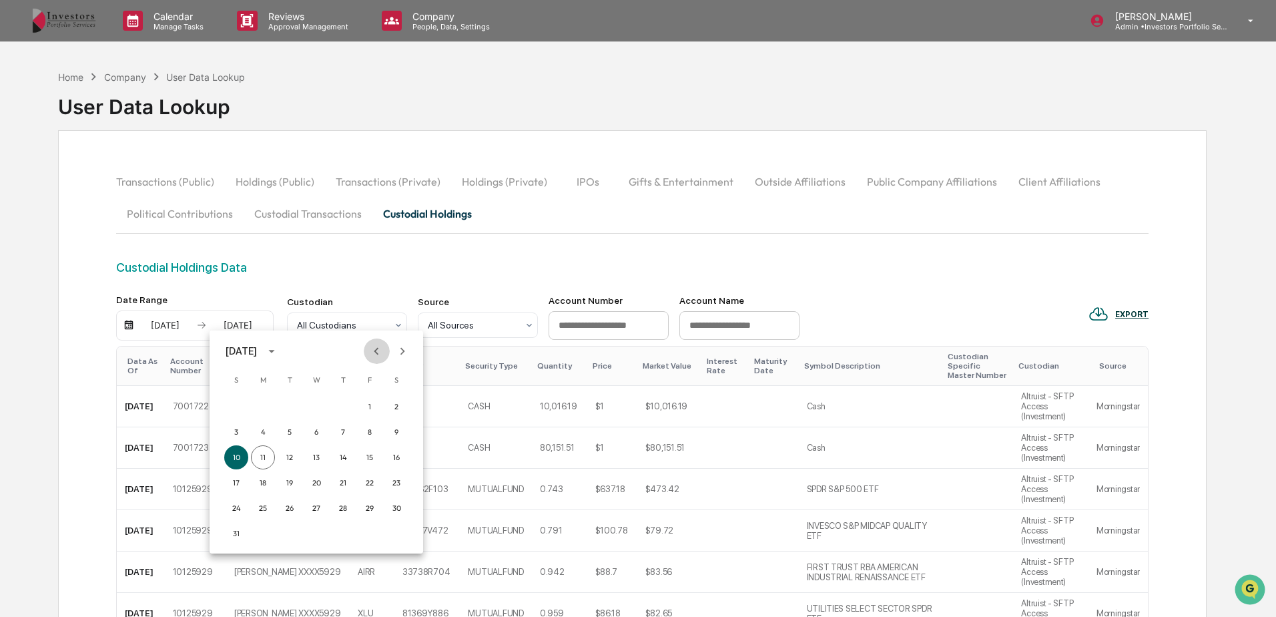
click at [378, 350] on icon "Previous month" at bounding box center [376, 351] width 15 height 15
click at [345, 511] on button "31" at bounding box center [343, 508] width 24 height 24
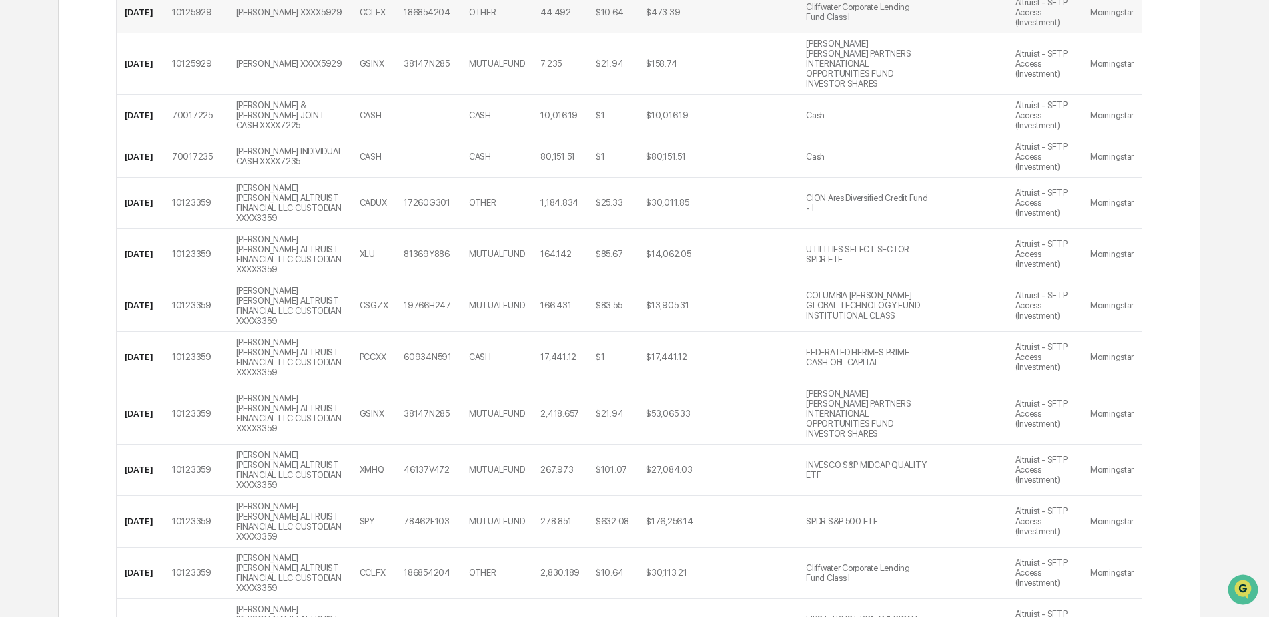
scroll to position [200, 0]
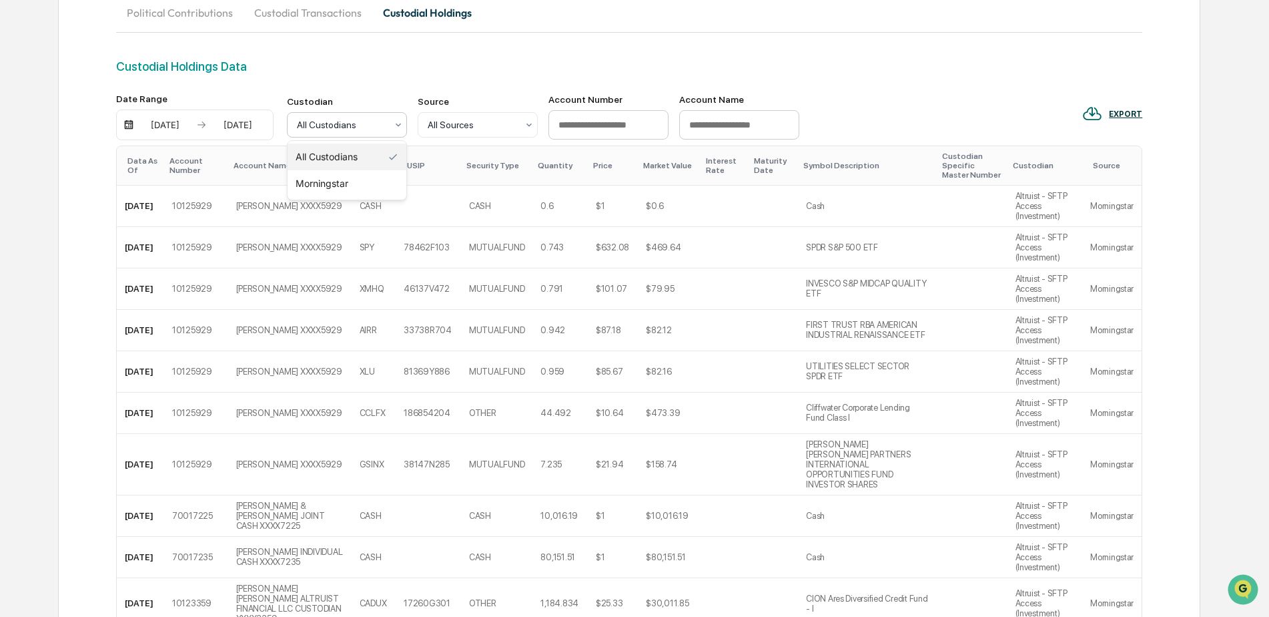
click at [345, 128] on div at bounding box center [341, 124] width 89 height 13
click at [362, 85] on div "Custodial Holdings Data" at bounding box center [629, 76] width 1027 height 34
click at [359, 127] on div at bounding box center [341, 124] width 89 height 13
click at [147, 121] on div "[DATE]" at bounding box center [165, 124] width 57 height 11
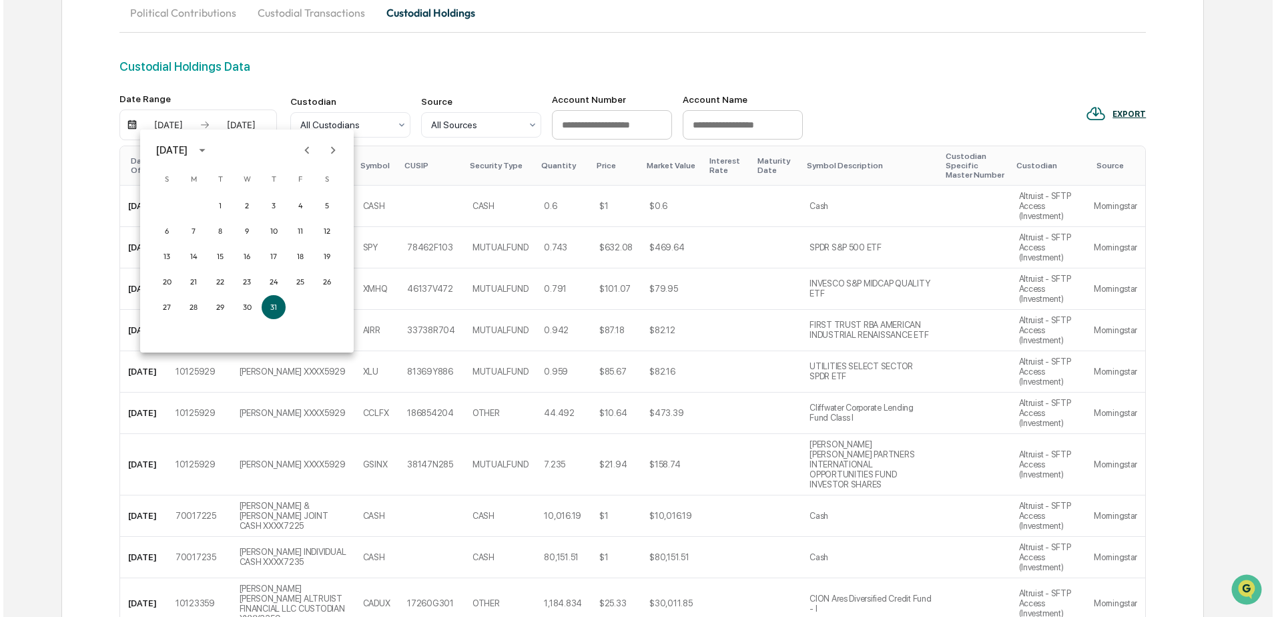
scroll to position [201, 0]
click at [302, 147] on icon "Previous month" at bounding box center [303, 150] width 15 height 15
click at [273, 205] on button "1" at bounding box center [270, 206] width 24 height 24
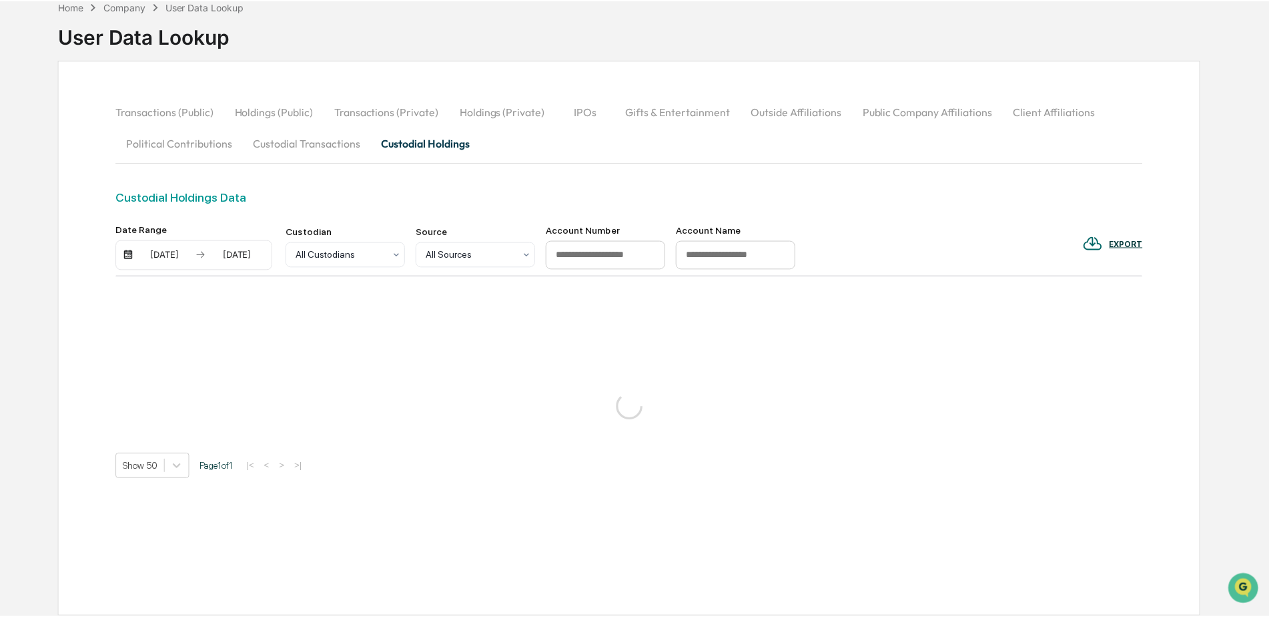
scroll to position [69, 0]
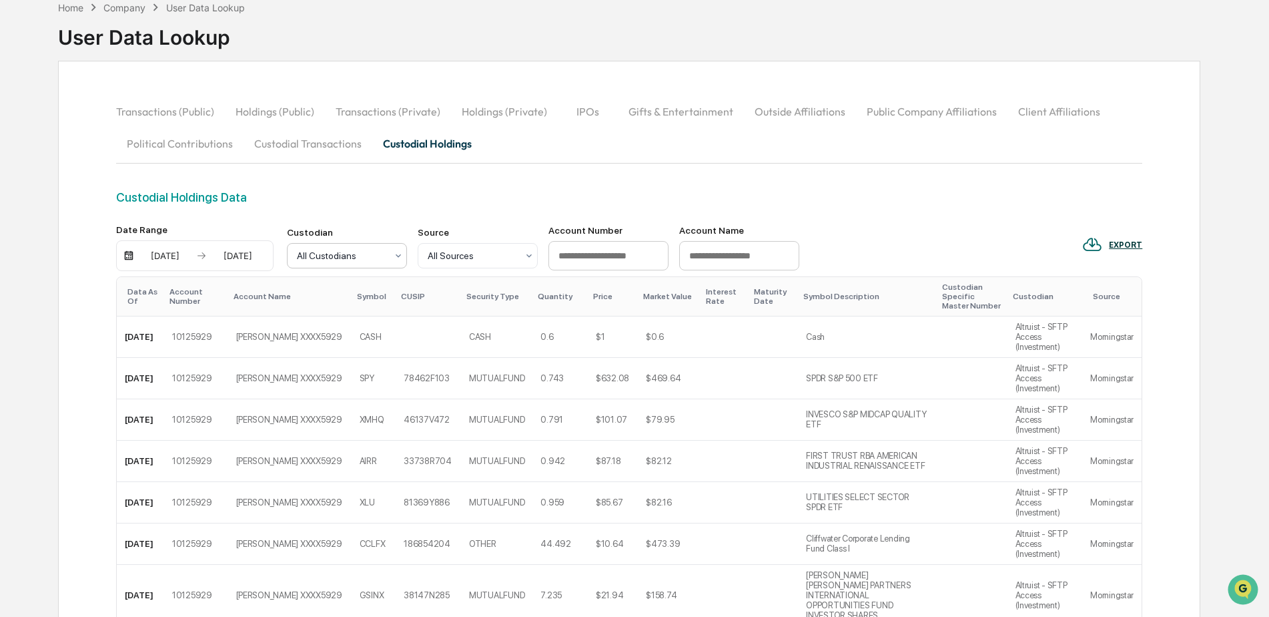
click at [376, 252] on div at bounding box center [341, 255] width 89 height 13
click at [437, 206] on div "Custodial Holdings Data" at bounding box center [629, 207] width 1027 height 34
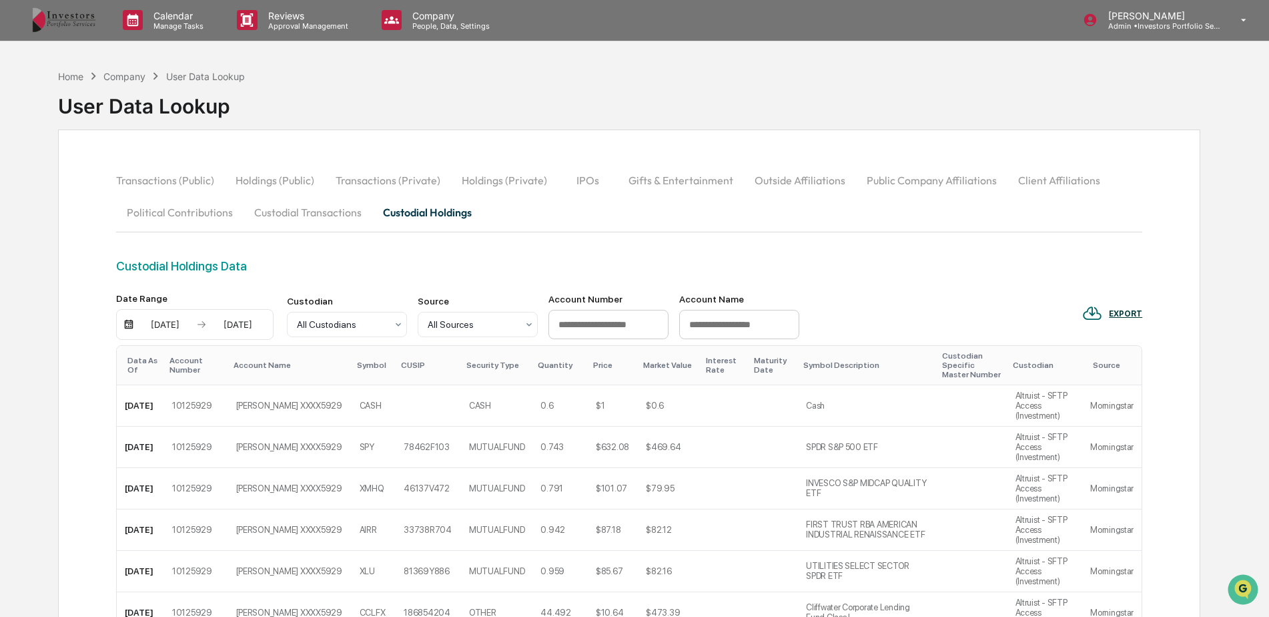
scroll to position [0, 0]
click at [407, 315] on div "All Sources" at bounding box center [347, 324] width 120 height 25
click at [475, 382] on div "[PERSON_NAME] [PERSON_NAME]" at bounding box center [477, 391] width 119 height 43
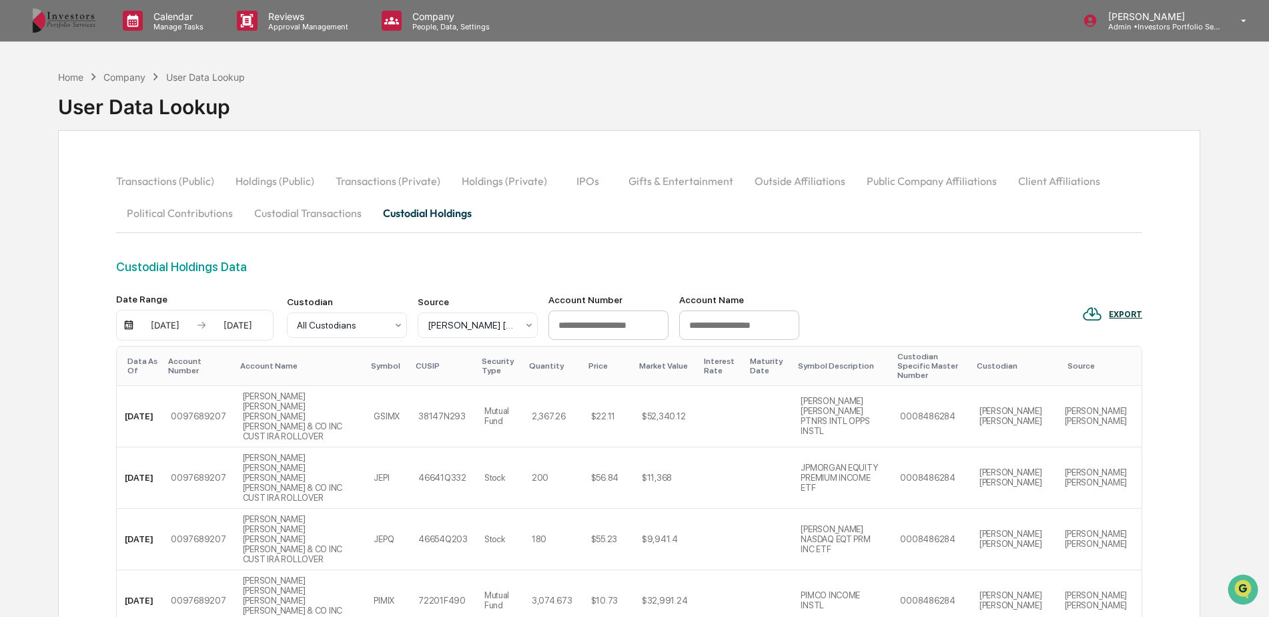
click at [160, 321] on div "[DATE]" at bounding box center [165, 325] width 57 height 11
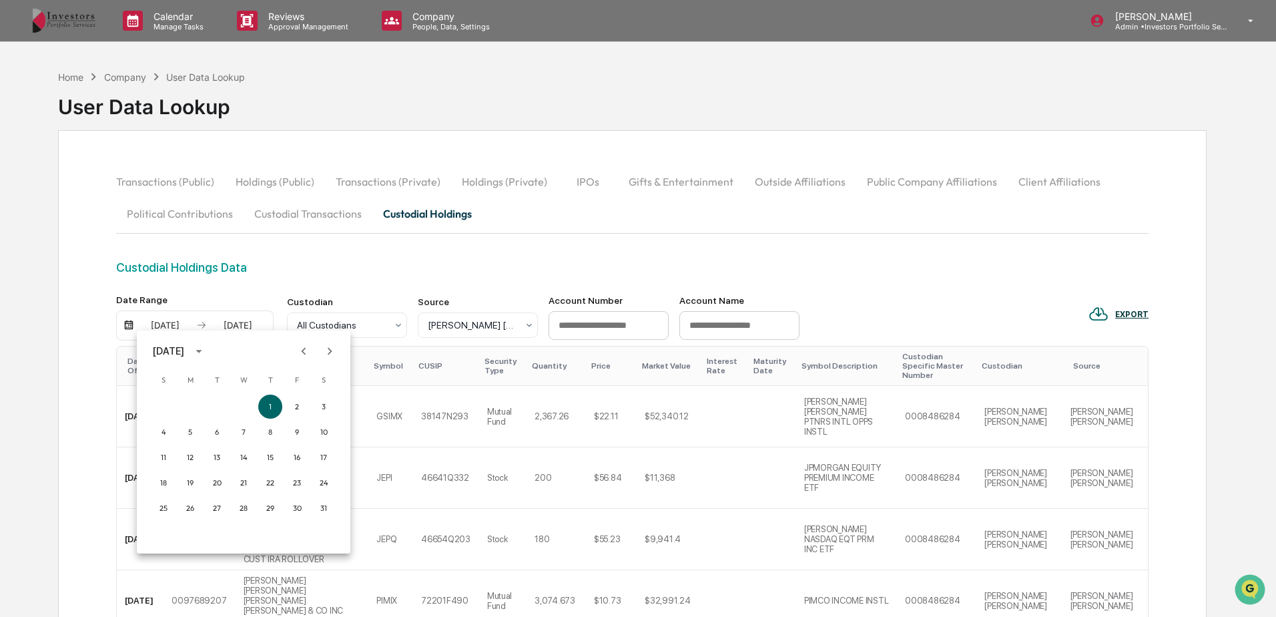
click at [322, 347] on icon "Next month" at bounding box center [329, 351] width 15 height 15
click at [290, 410] on button "1" at bounding box center [297, 406] width 24 height 24
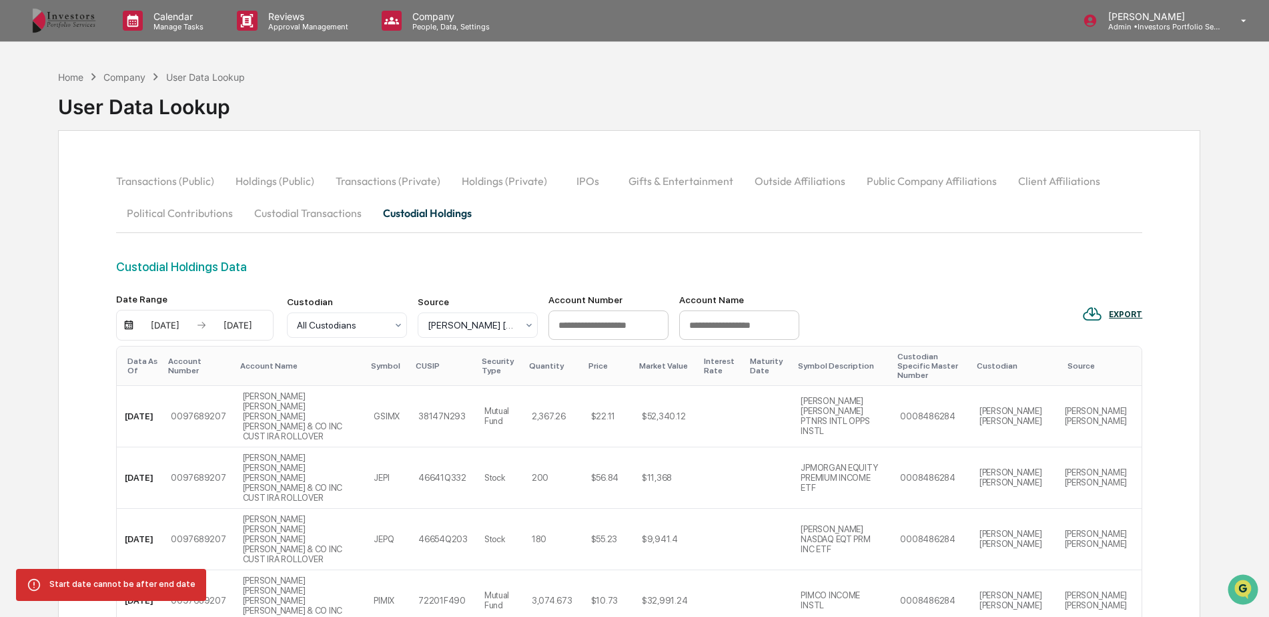
click at [244, 331] on div "[DATE] [DATE]" at bounding box center [195, 325] width 158 height 31
click at [248, 328] on div "[DATE]" at bounding box center [238, 325] width 57 height 11
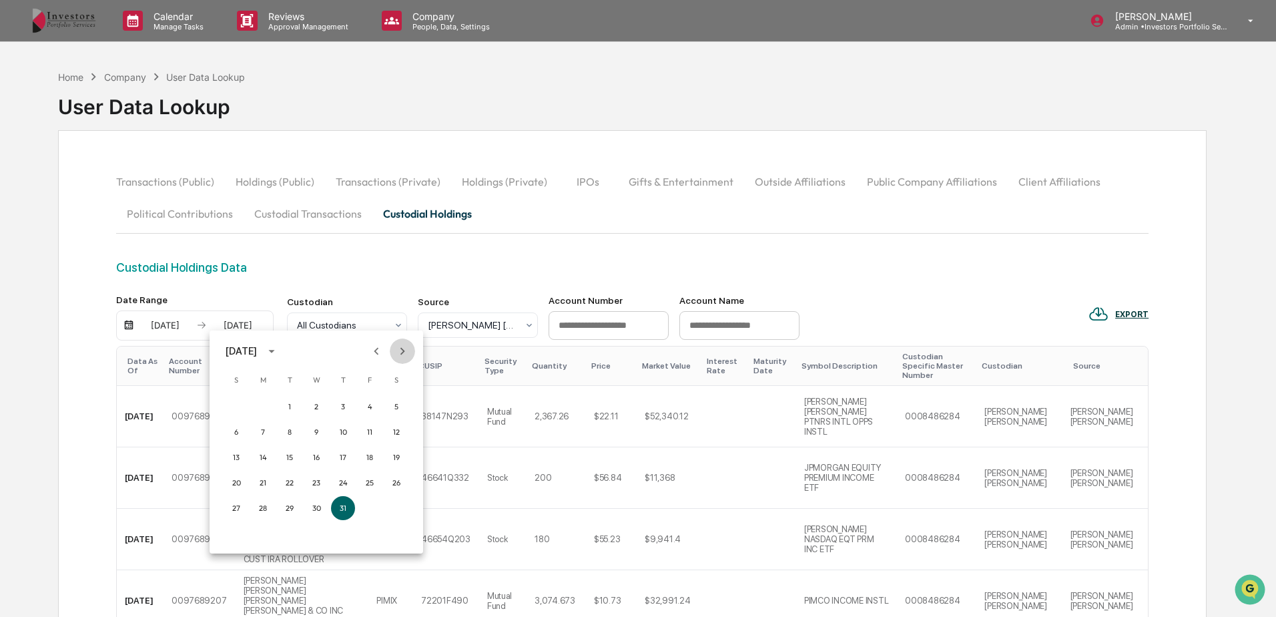
click at [406, 358] on icon "Next month" at bounding box center [402, 351] width 15 height 15
click at [362, 427] on button "8" at bounding box center [370, 432] width 24 height 24
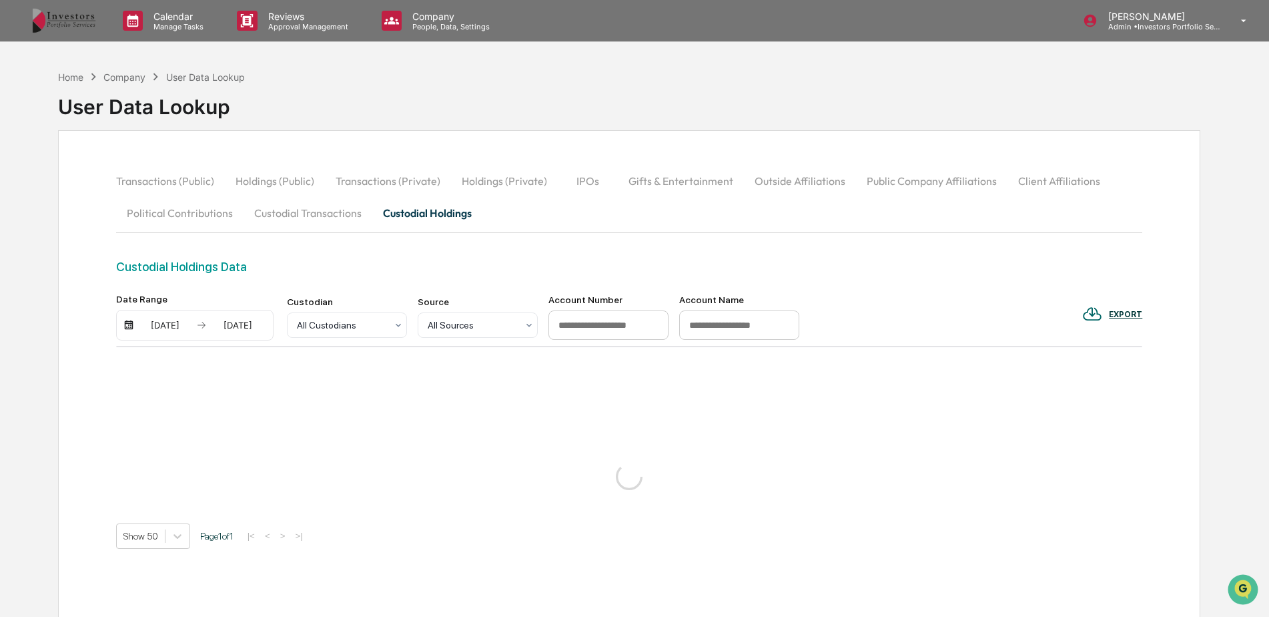
click at [166, 330] on div "[DATE]" at bounding box center [165, 325] width 57 height 11
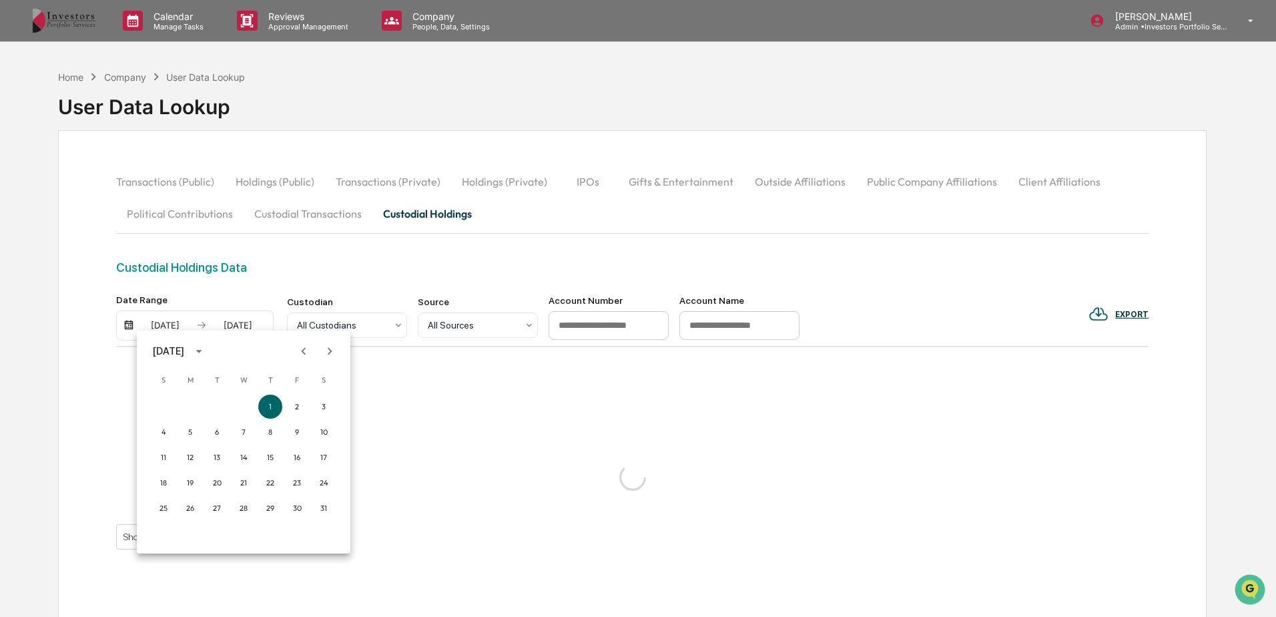
click at [323, 345] on icon "Next month" at bounding box center [329, 351] width 15 height 15
click at [297, 403] on button "1" at bounding box center [297, 406] width 24 height 24
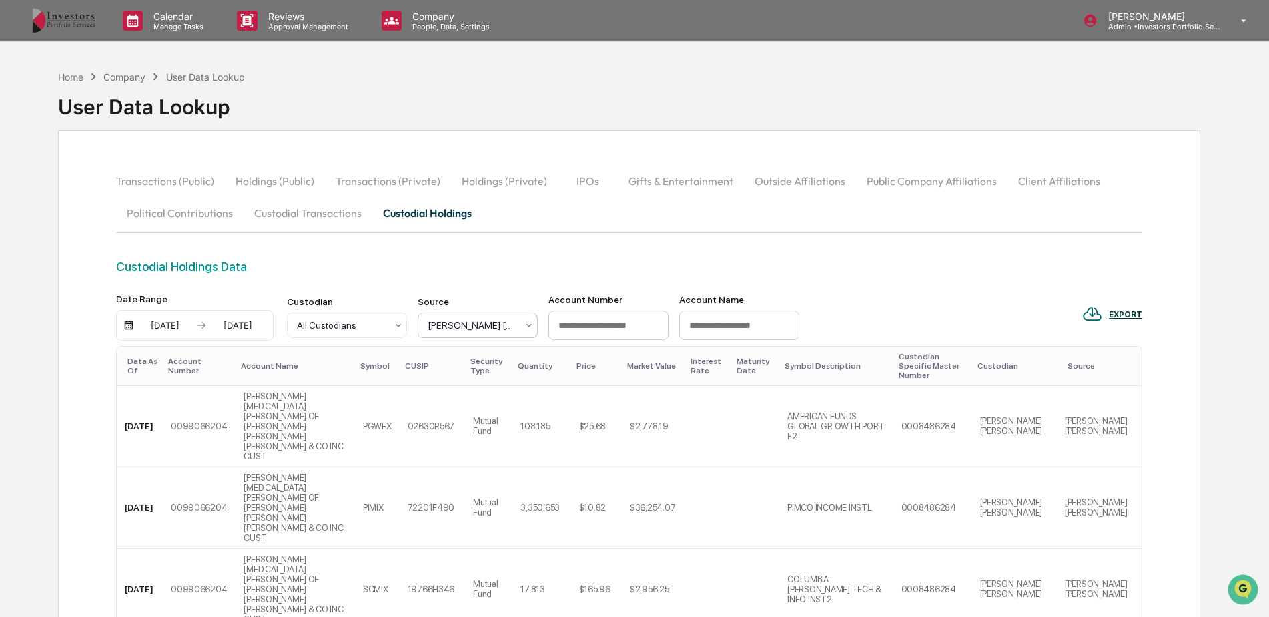
click at [386, 324] on div at bounding box center [341, 324] width 89 height 13
click at [456, 324] on div at bounding box center [472, 324] width 89 height 13
click at [293, 220] on button "Custodial Transactions" at bounding box center [308, 213] width 129 height 32
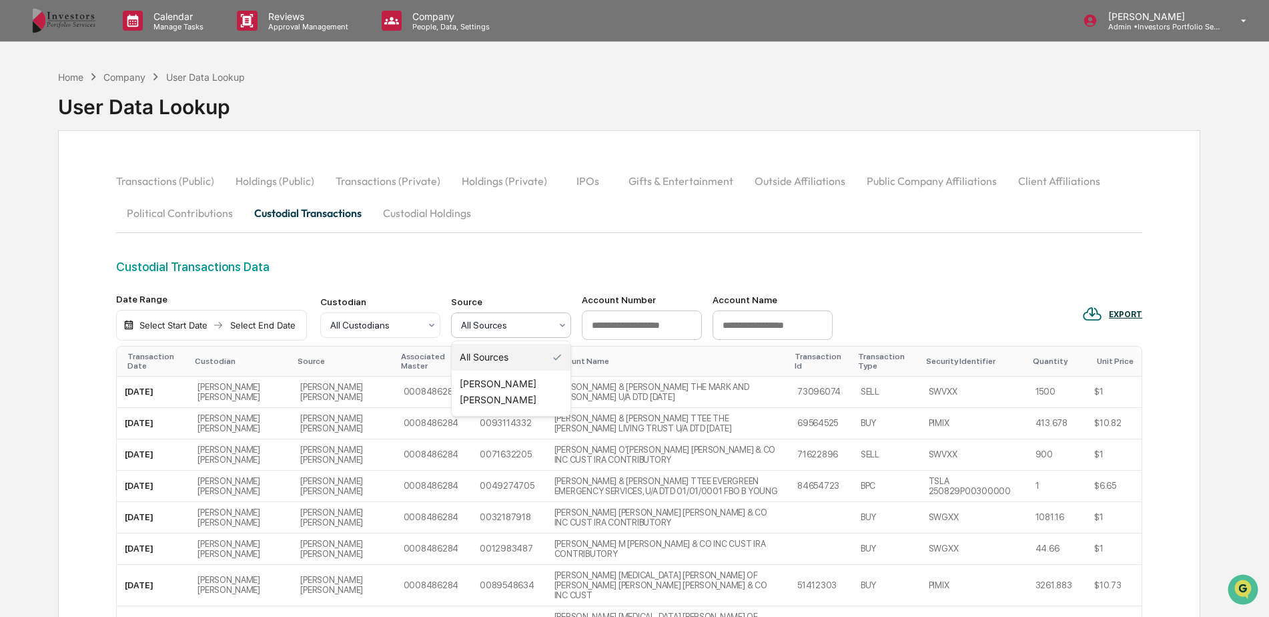
click at [530, 324] on div at bounding box center [505, 324] width 89 height 13
click at [501, 321] on div at bounding box center [505, 324] width 89 height 13
click at [422, 322] on div "All Custodians" at bounding box center [375, 325] width 103 height 19
